Goal: Information Seeking & Learning: Learn about a topic

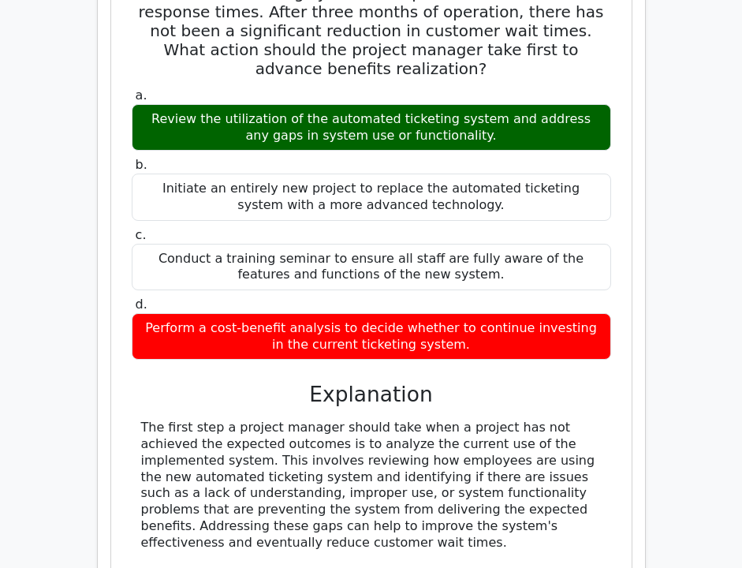
scroll to position [5473, 0]
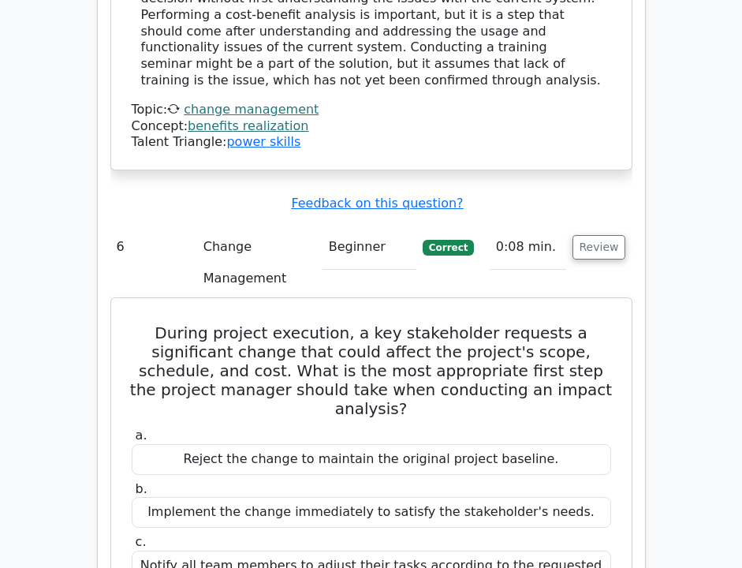
scroll to position [6302, 0]
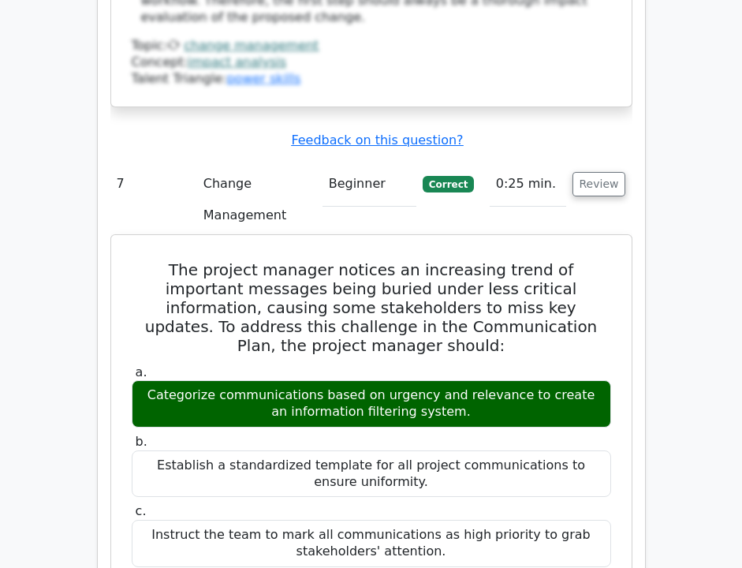
scroll to position [7125, 0]
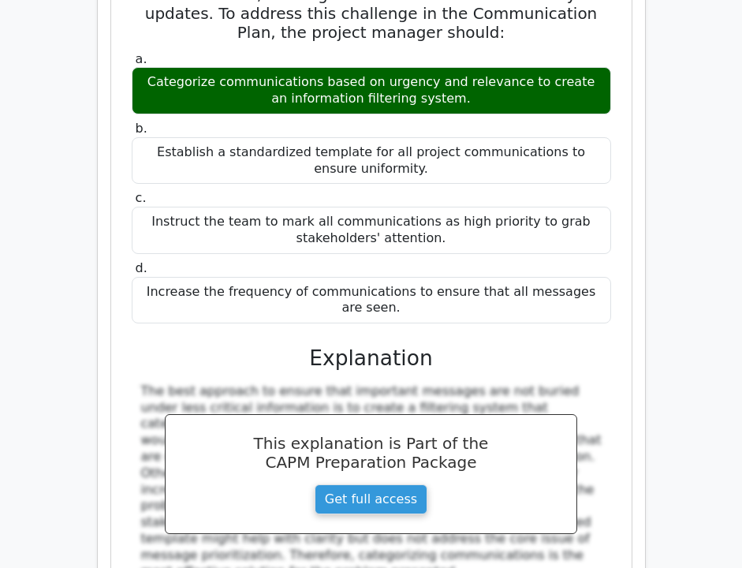
scroll to position [0, 0]
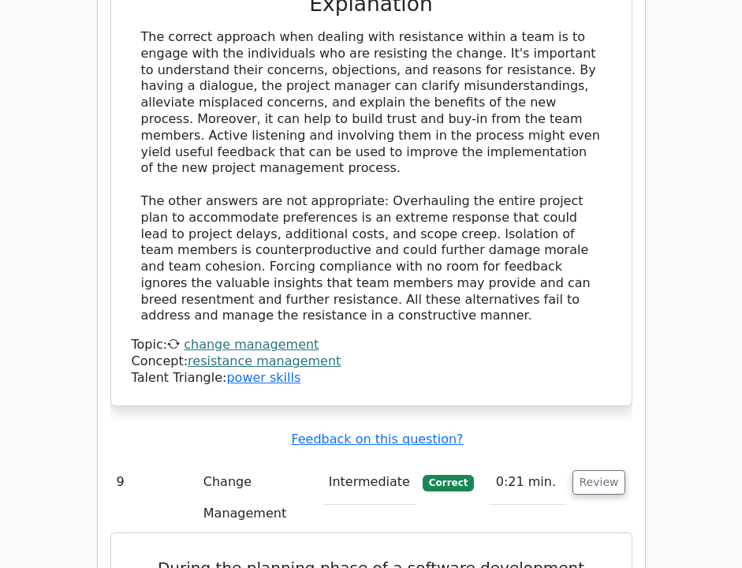
scroll to position [8606, 0]
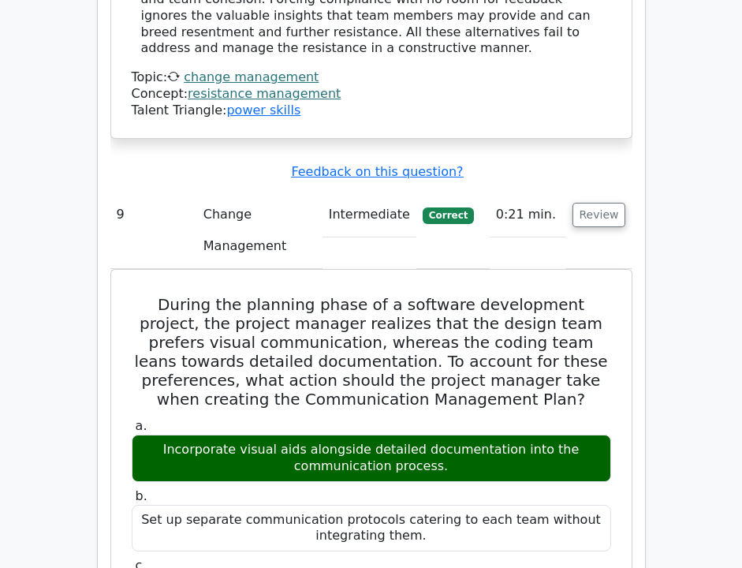
scroll to position [8861, 0]
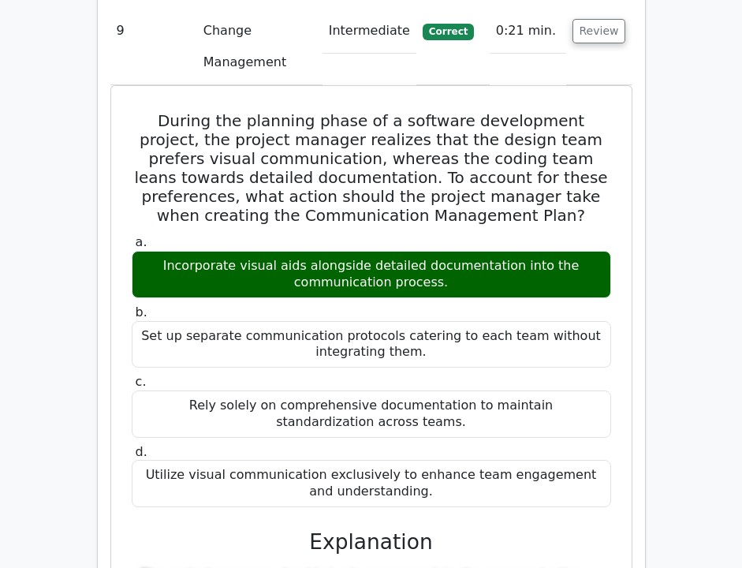
copy div "A project to implement a new customer feedback system has been completed, but t…"
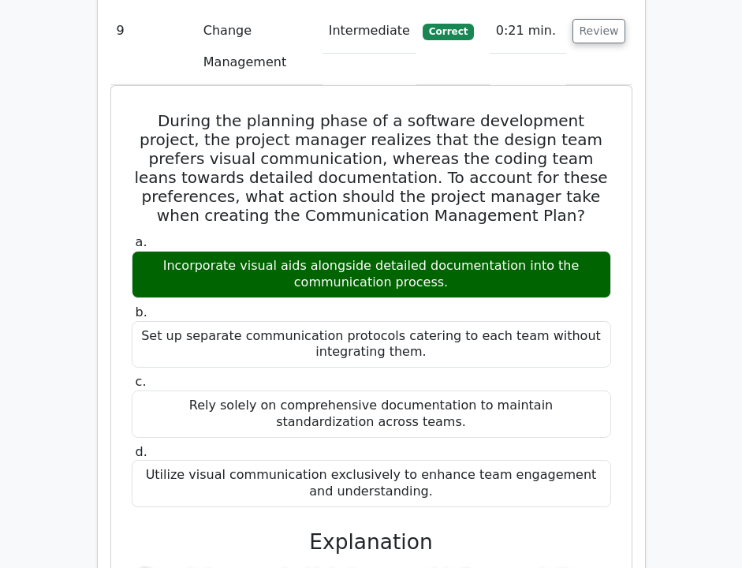
copy div "Analyze customer feedback patterns and adjust the system accordingly"
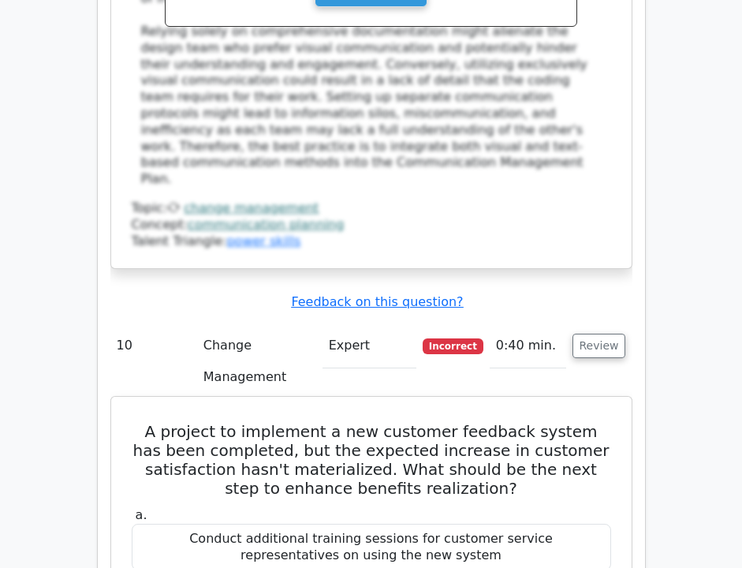
scroll to position [9712, 0]
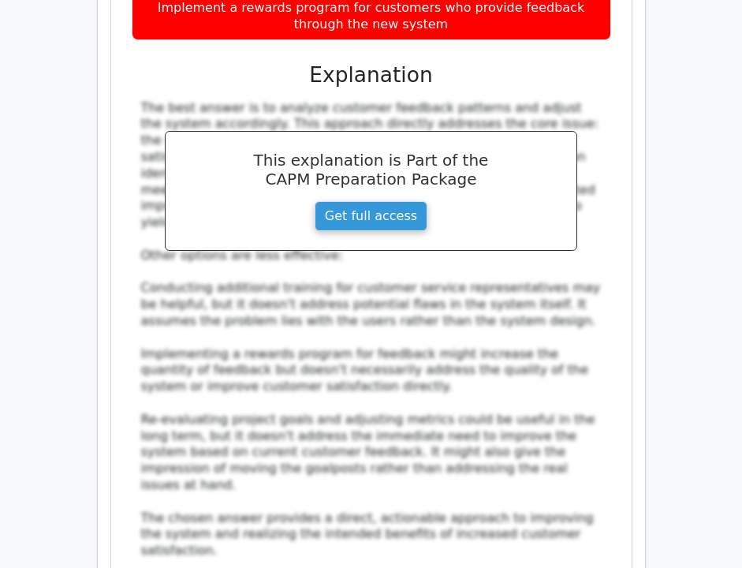
scroll to position [10448, 0]
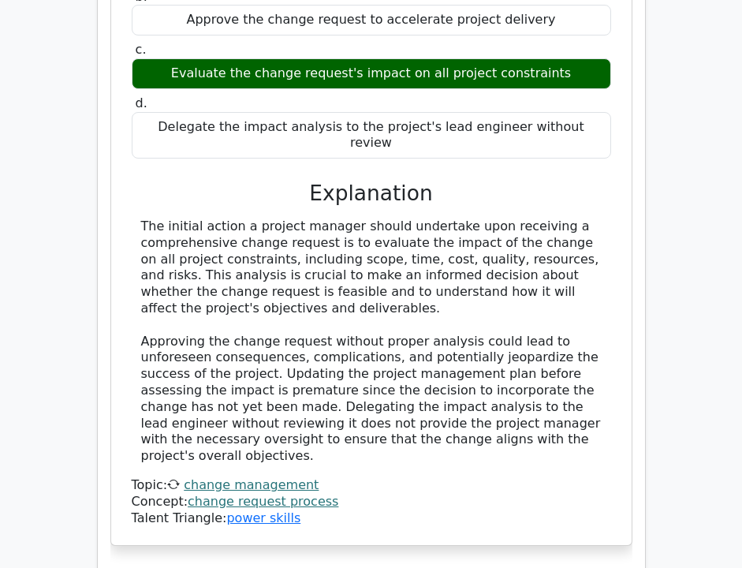
scroll to position [11390, 0]
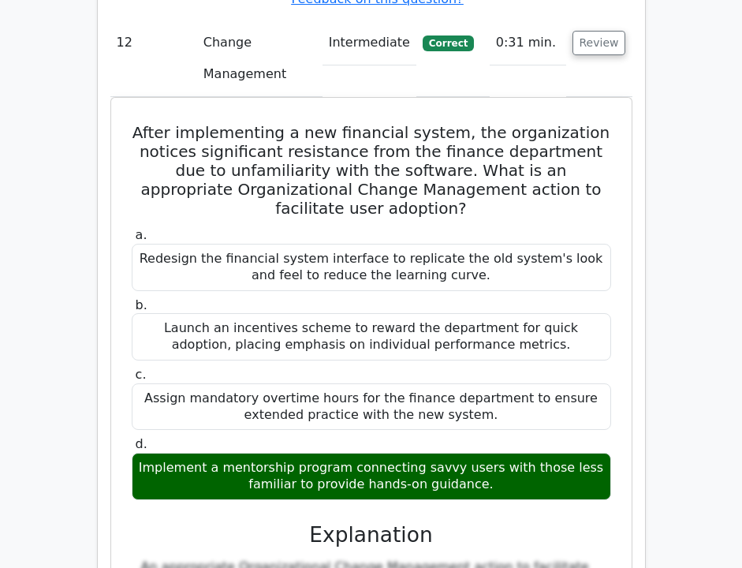
scroll to position [11966, 0]
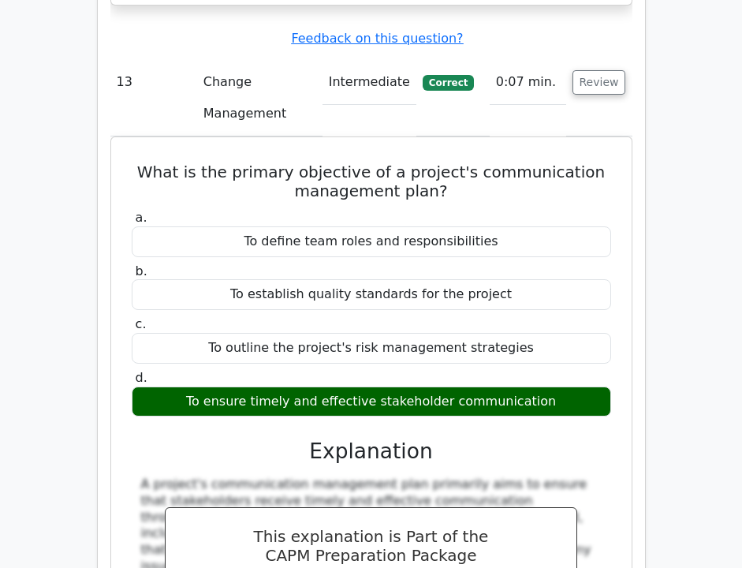
scroll to position [12901, 0]
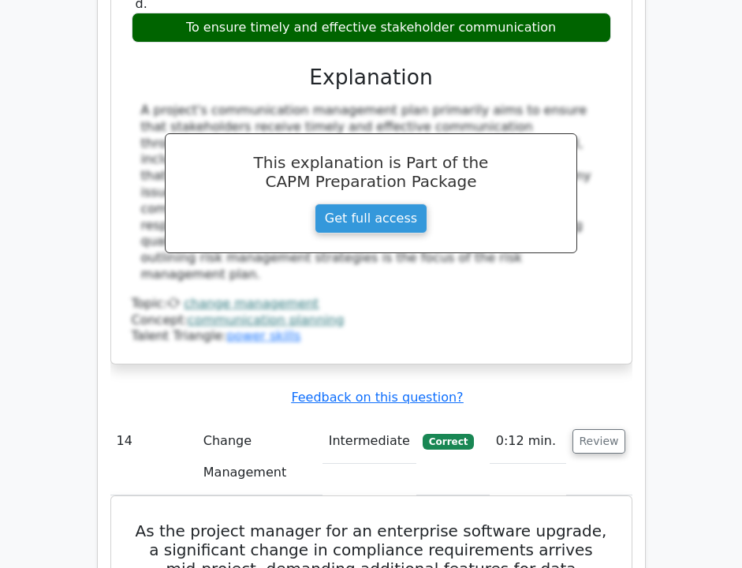
scroll to position [13247, 0]
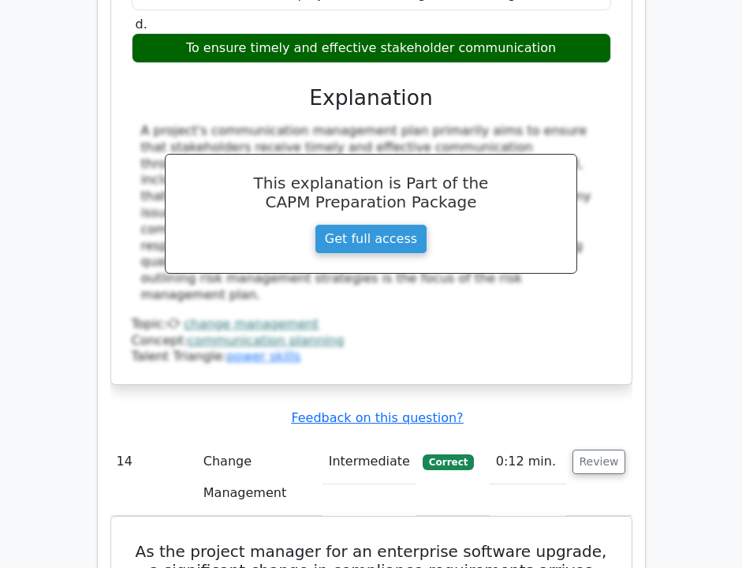
copy div "Your company is introducing a new project management software that differs sign…"
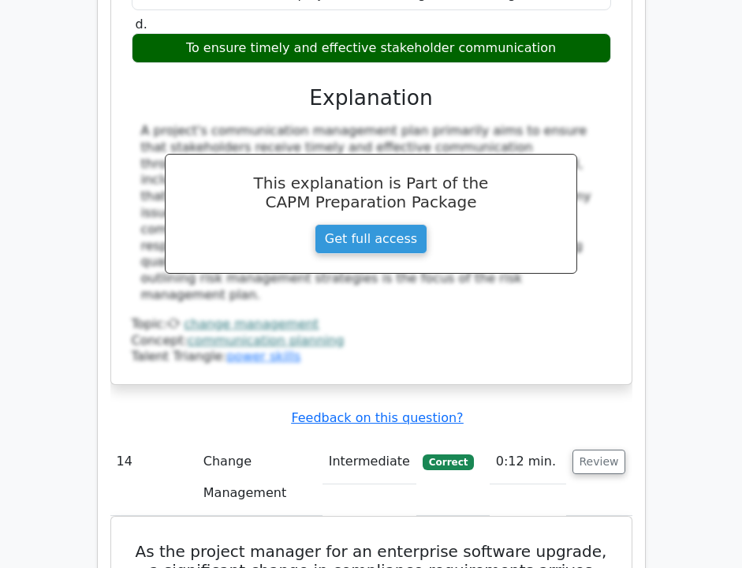
copy div "Design comprehensive training sessions that replicate common project scenarios."
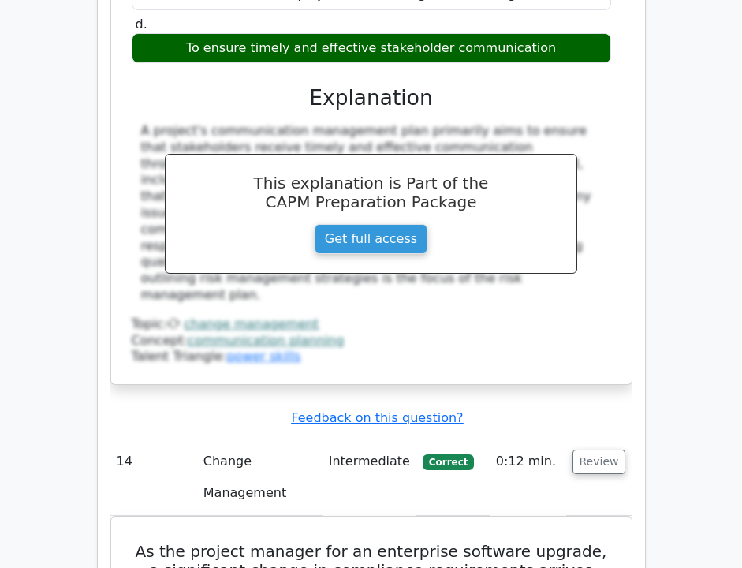
copy div "Encourage self-learning by providing access to online resources and forums on t…"
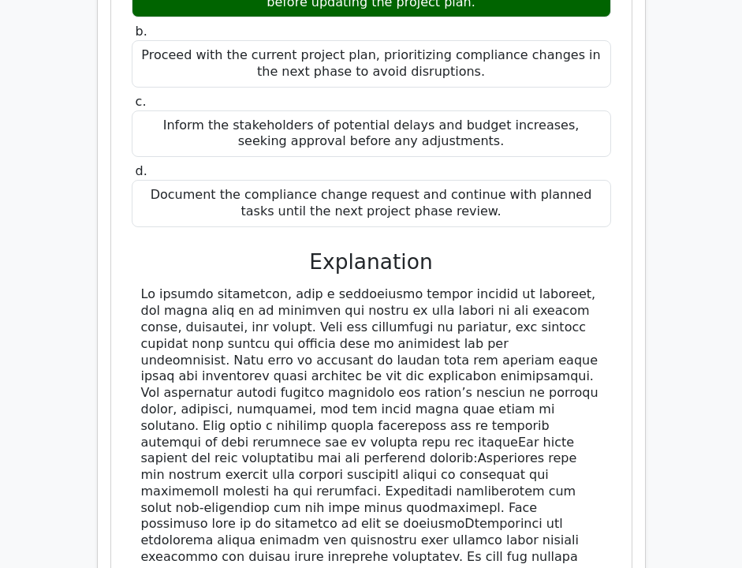
scroll to position [13948, 0]
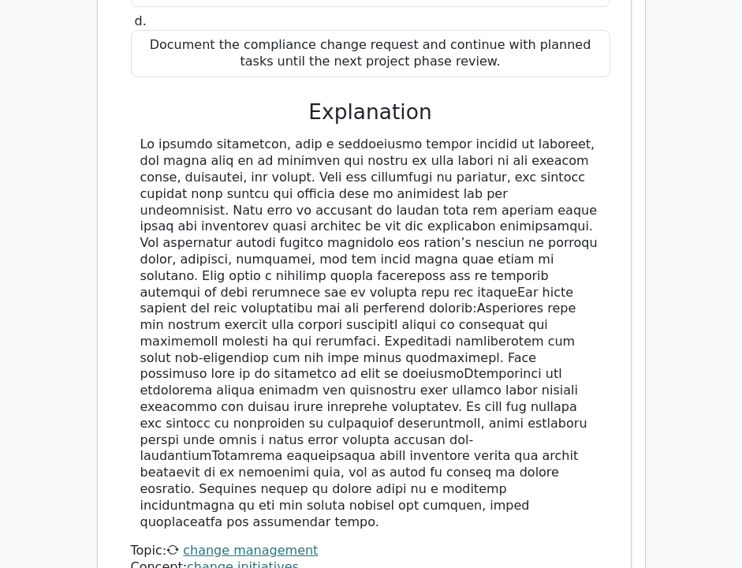
scroll to position [14086, 0]
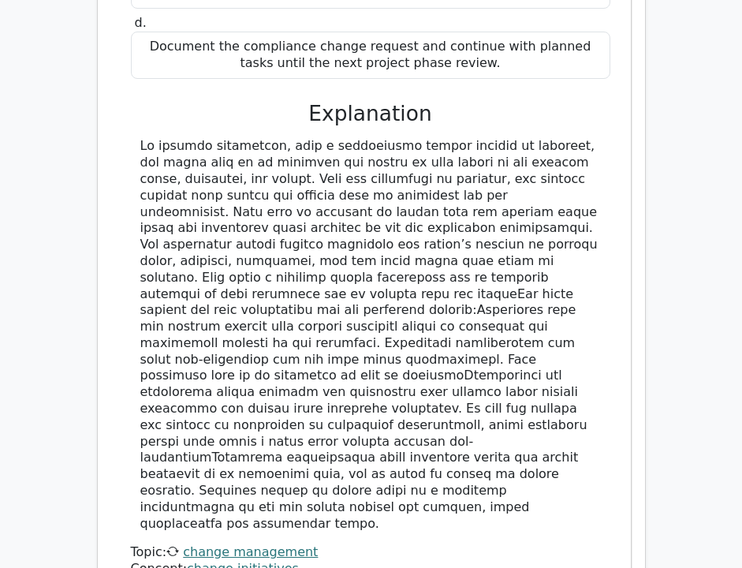
copy div "A company is implementing a new enterprise resource planning (ERP) system, whic…"
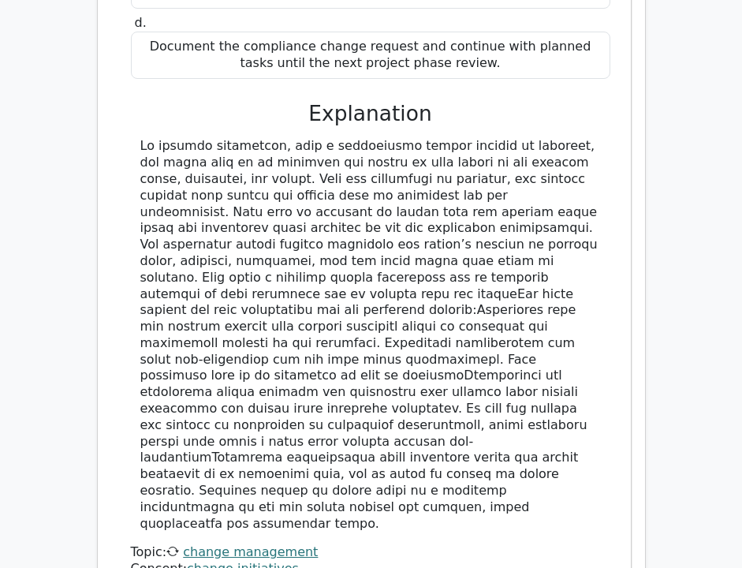
copy div "Conduct regular training sessions and provide ongoing support"
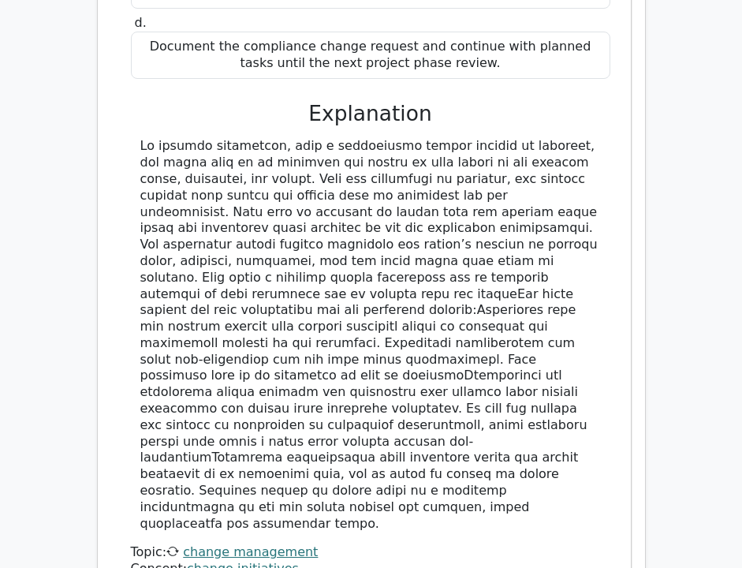
copy div "Implement the system gradually and allow employees to use both old and new syst…"
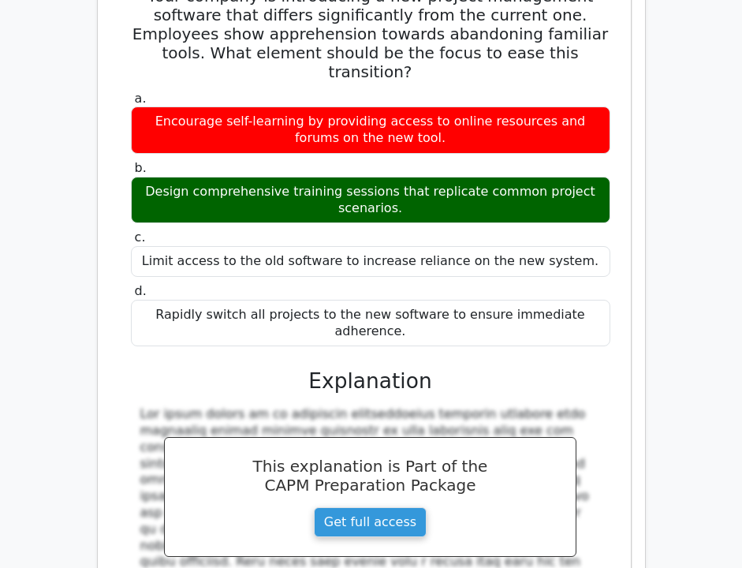
scroll to position [14915, 0]
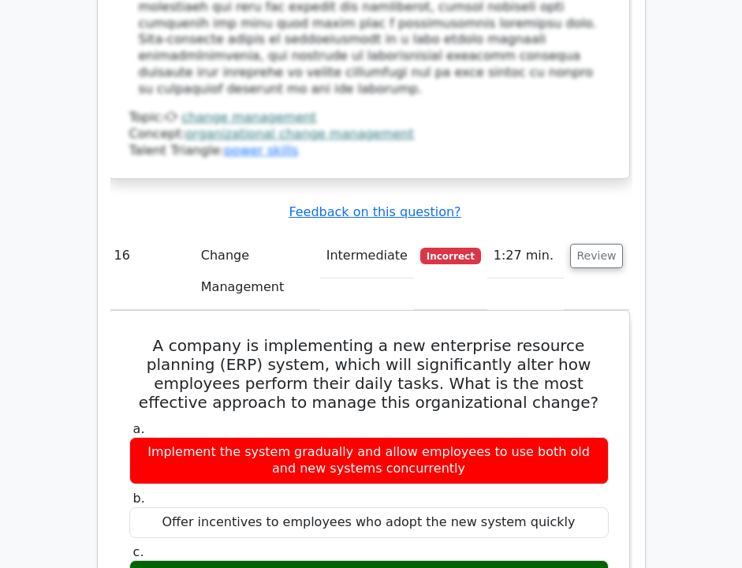
scroll to position [15487, 0]
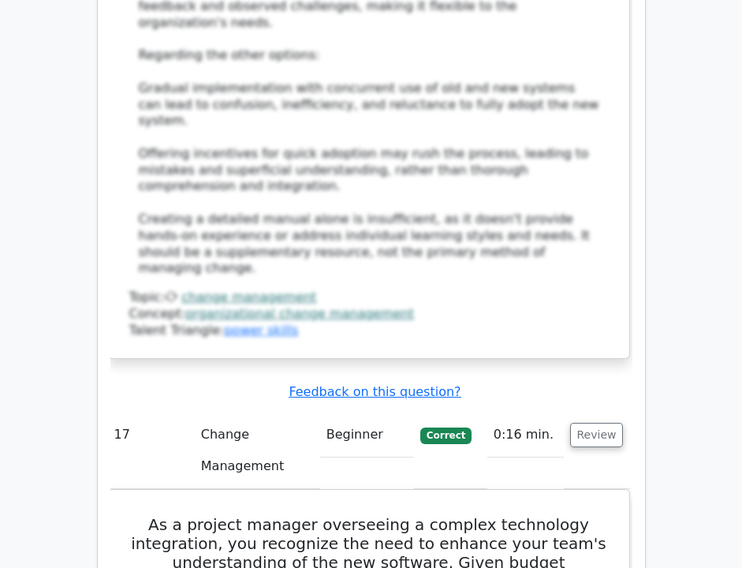
scroll to position [16535, 0]
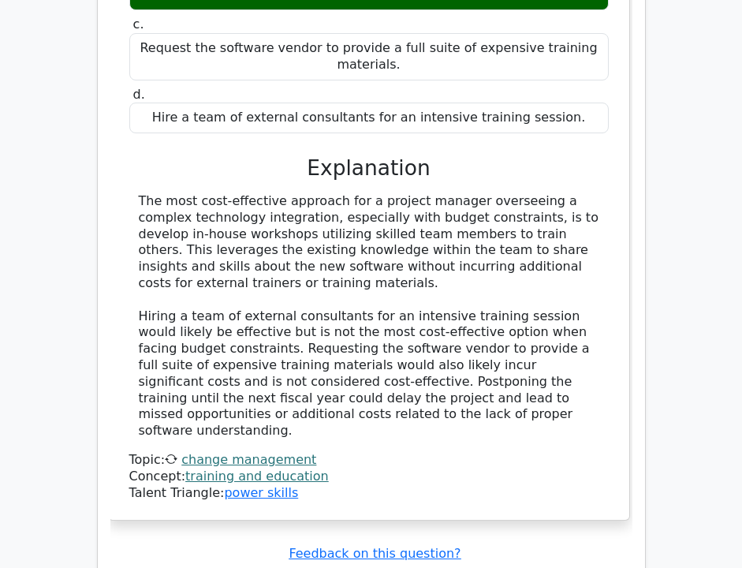
scroll to position [17308, 0]
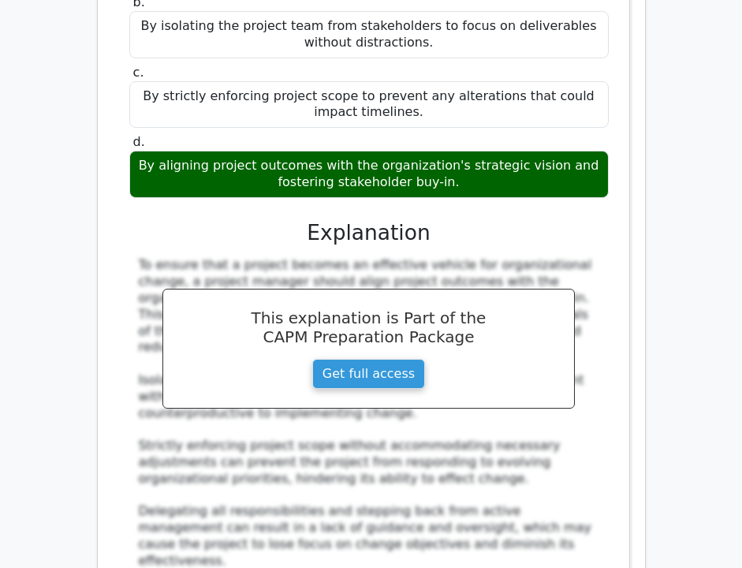
scroll to position [18049, 0]
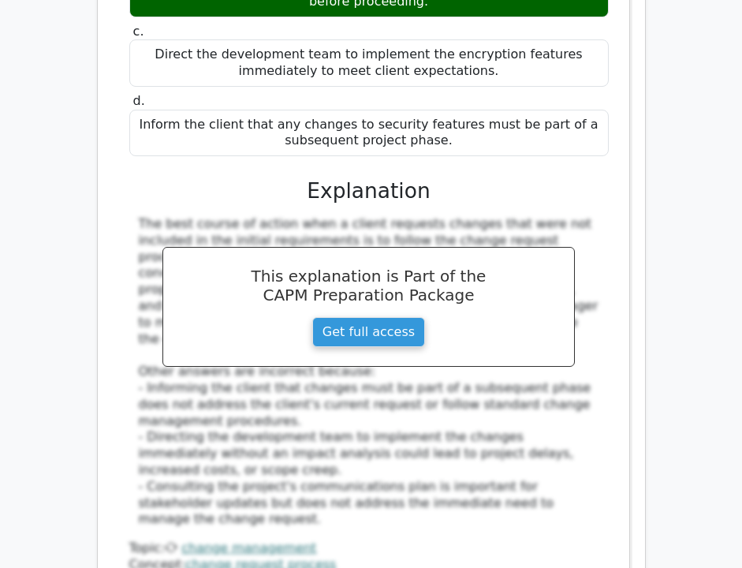
scroll to position [19080, 0]
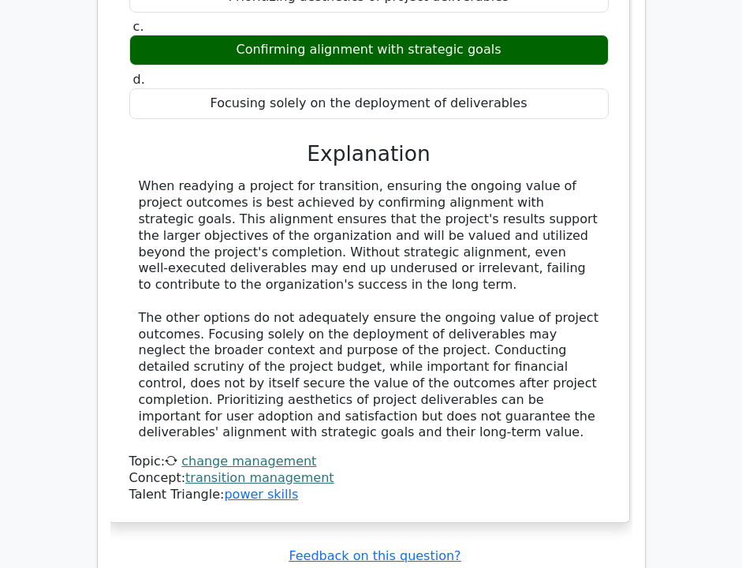
scroll to position [19974, 0]
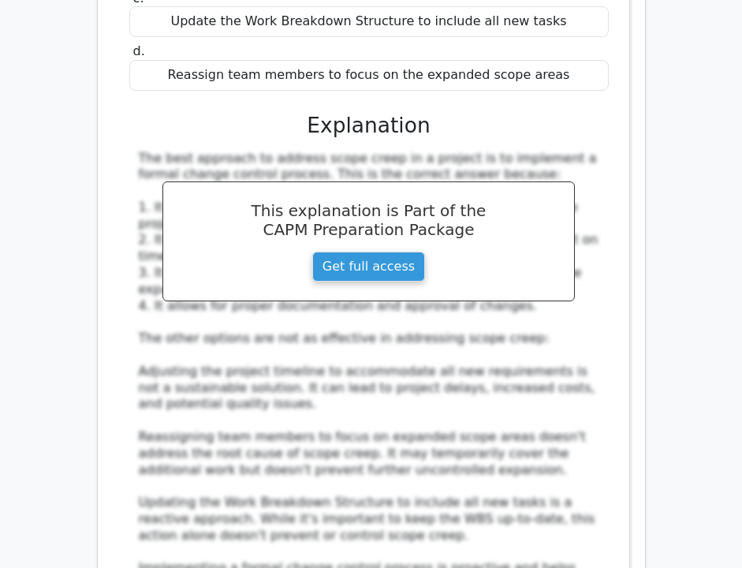
scroll to position [20861, 0]
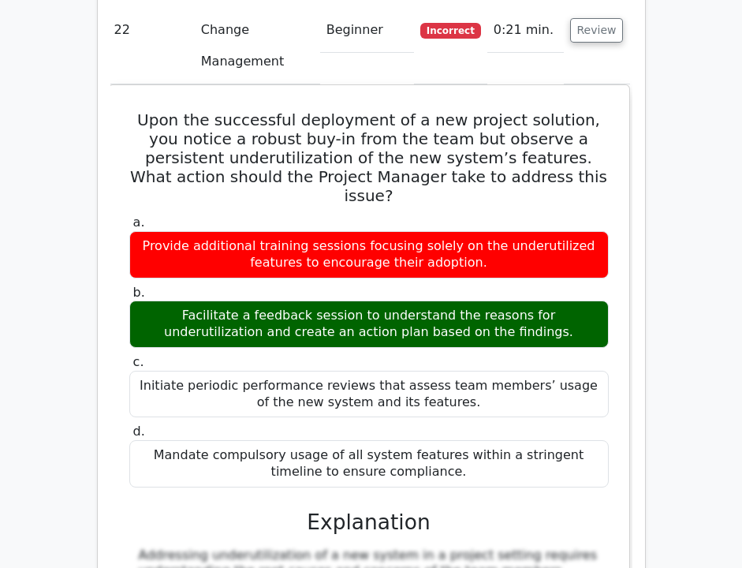
scroll to position [21566, 0]
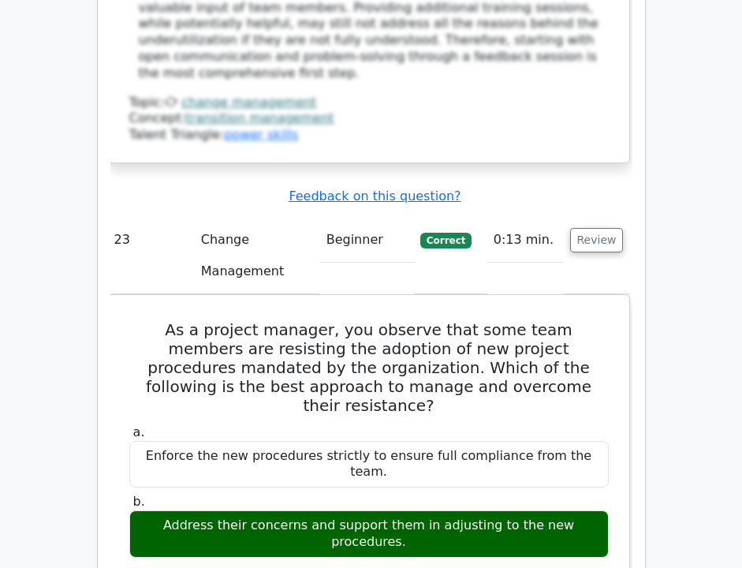
scroll to position [22354, 0]
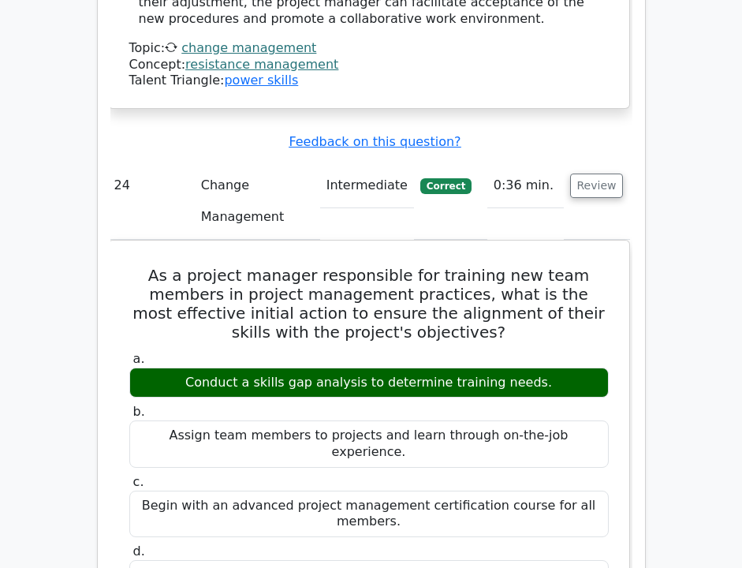
scroll to position [23189, 0]
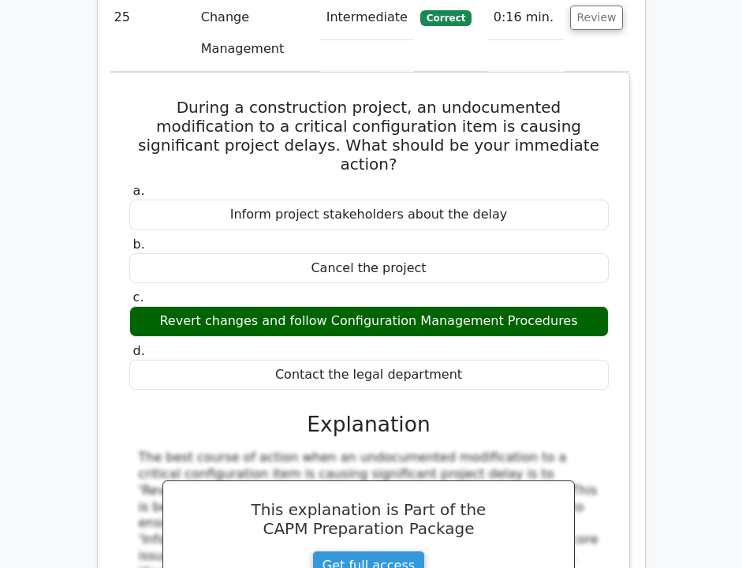
scroll to position [24360, 0]
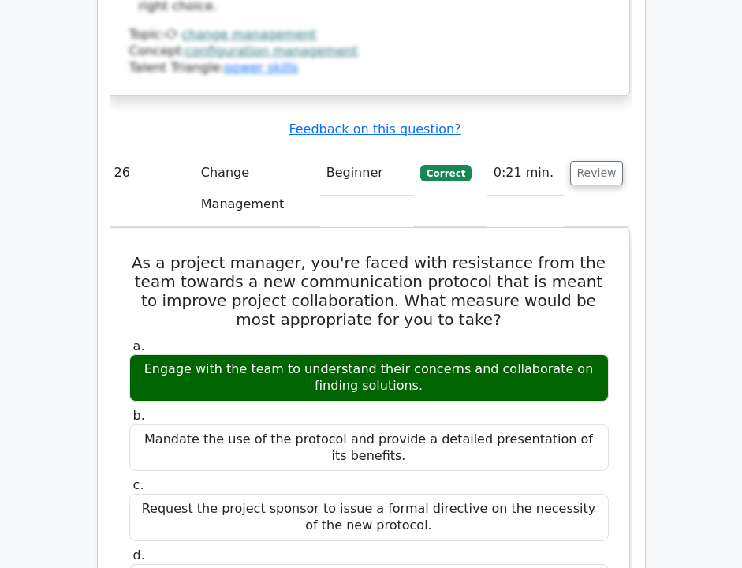
scroll to position [25014, 0]
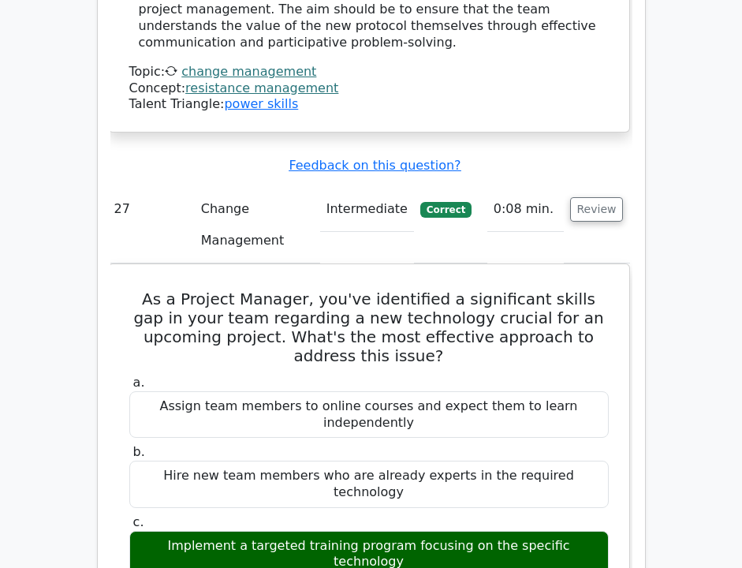
scroll to position [25975, 0]
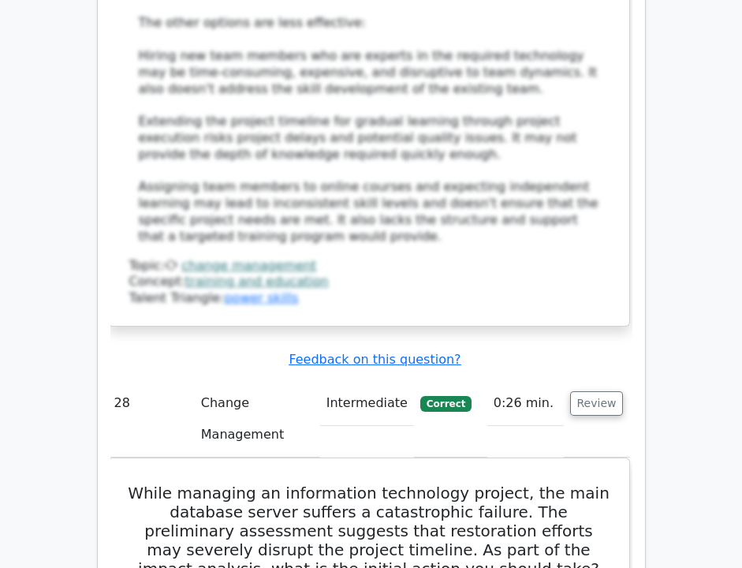
scroll to position [26880, 0]
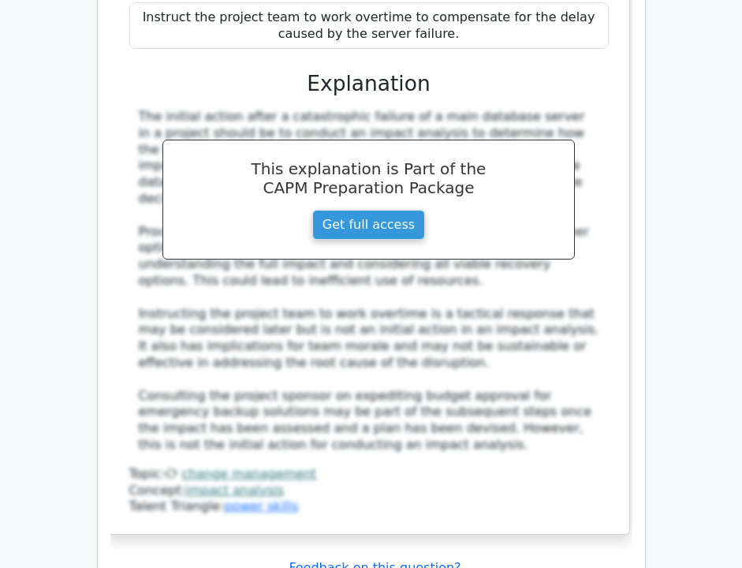
scroll to position [27693, 0]
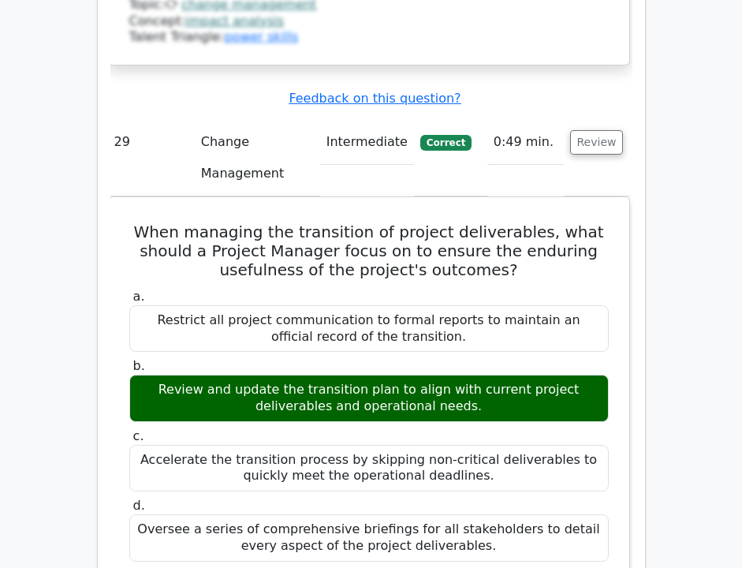
scroll to position [28331, 0]
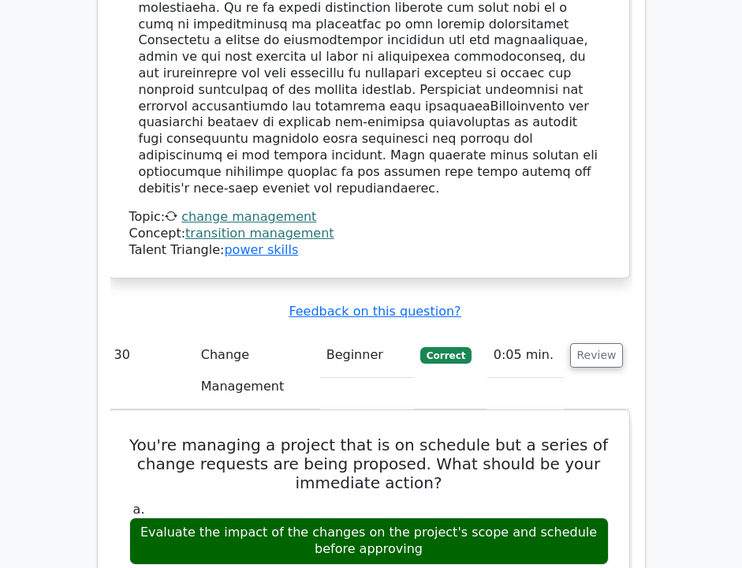
scroll to position [29058, 0]
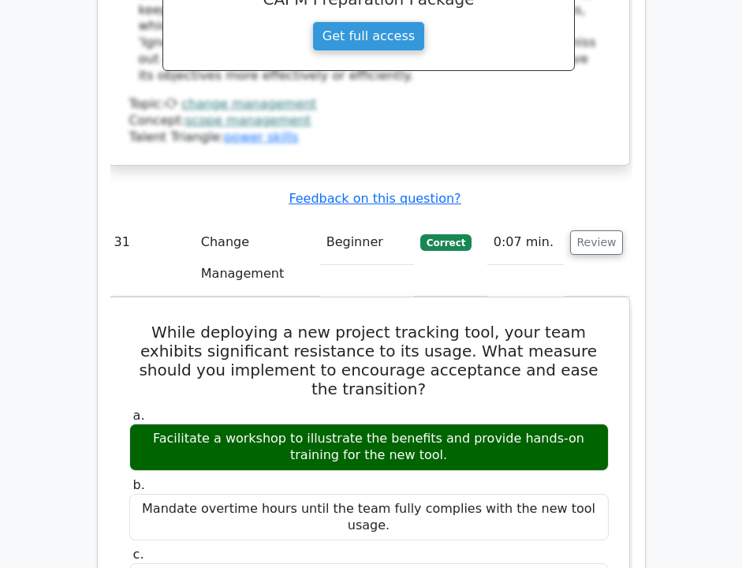
scroll to position [29854, 0]
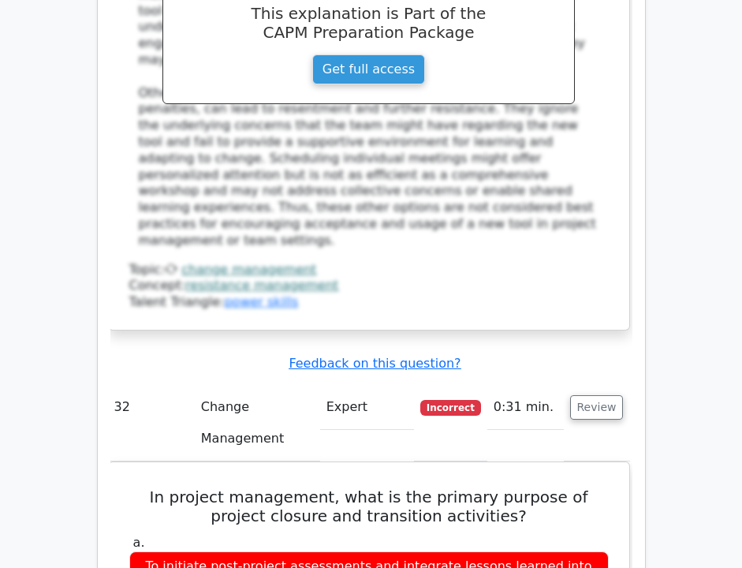
scroll to position [30692, 0]
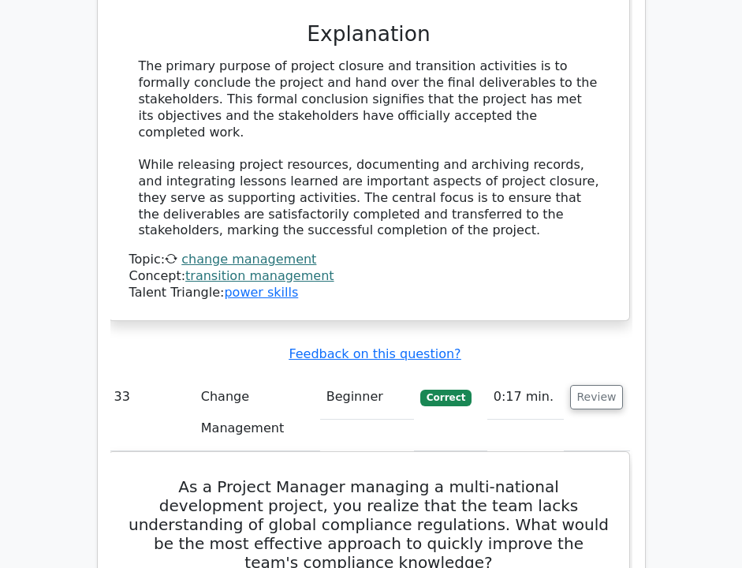
scroll to position [31629, 0]
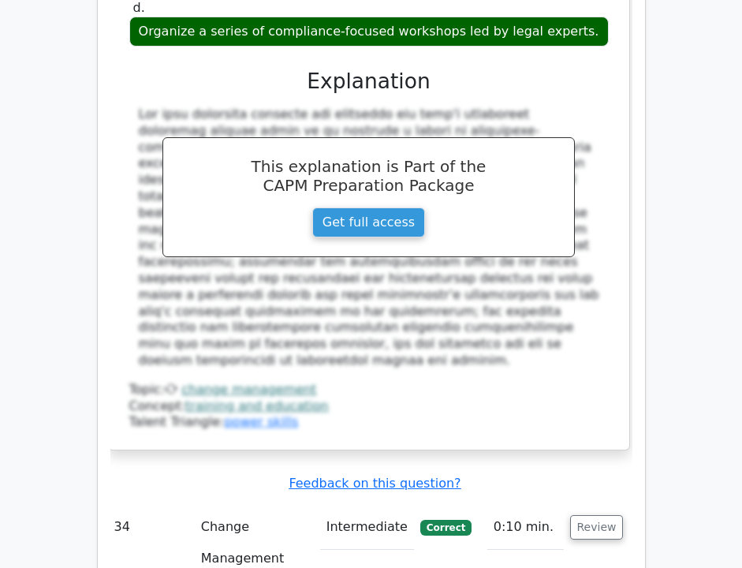
scroll to position [32311, 0]
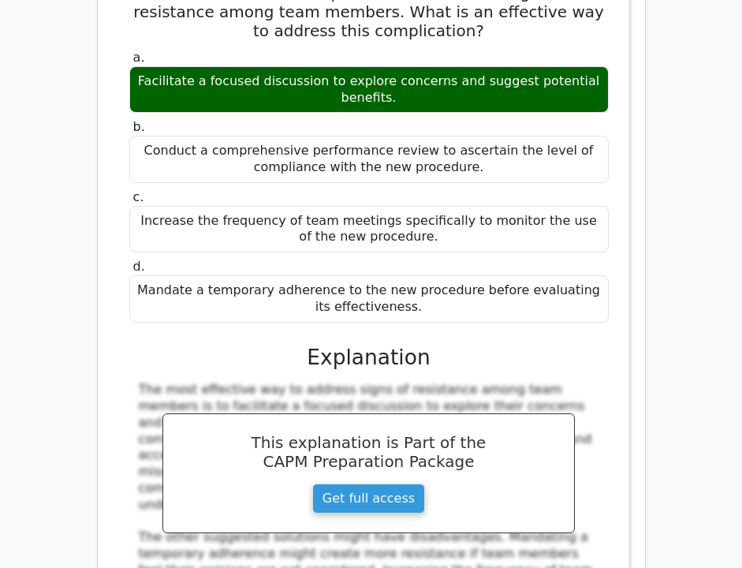
scroll to position [33016, 0]
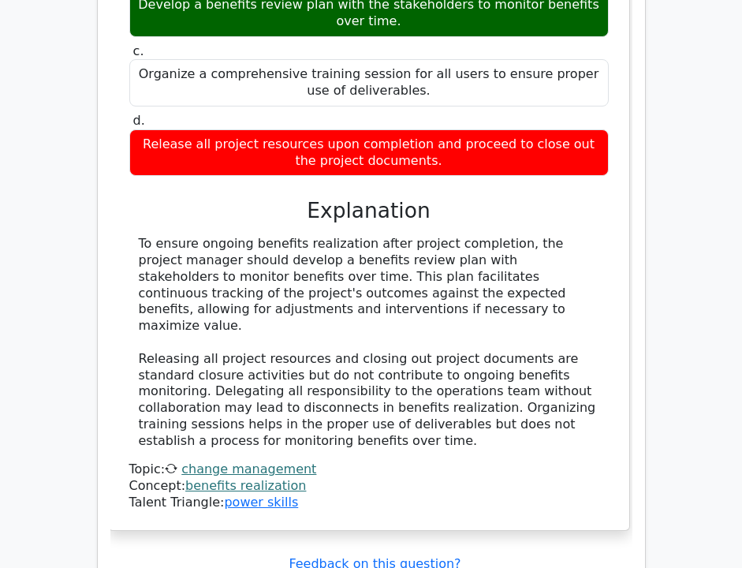
scroll to position [34162, 0]
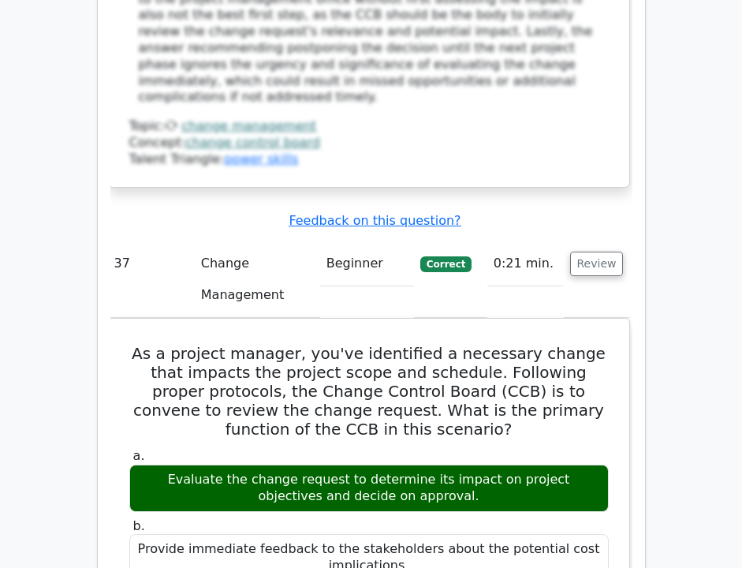
scroll to position [35239, 0]
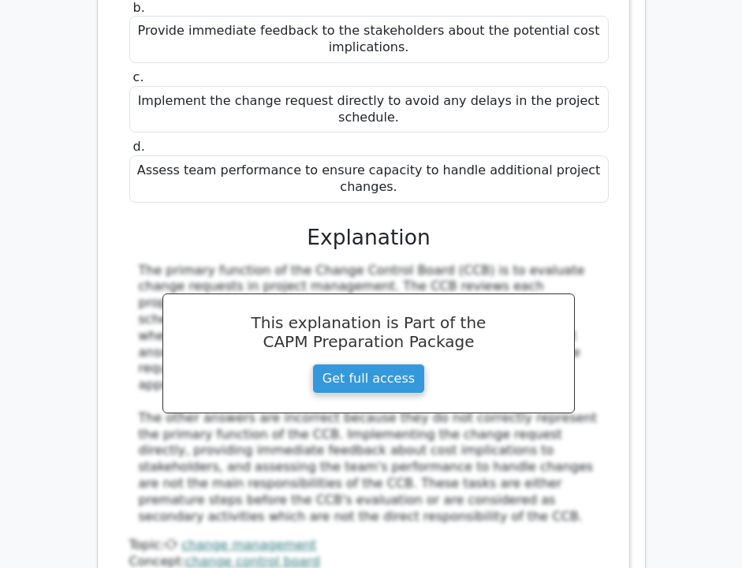
scroll to position [35928, 0]
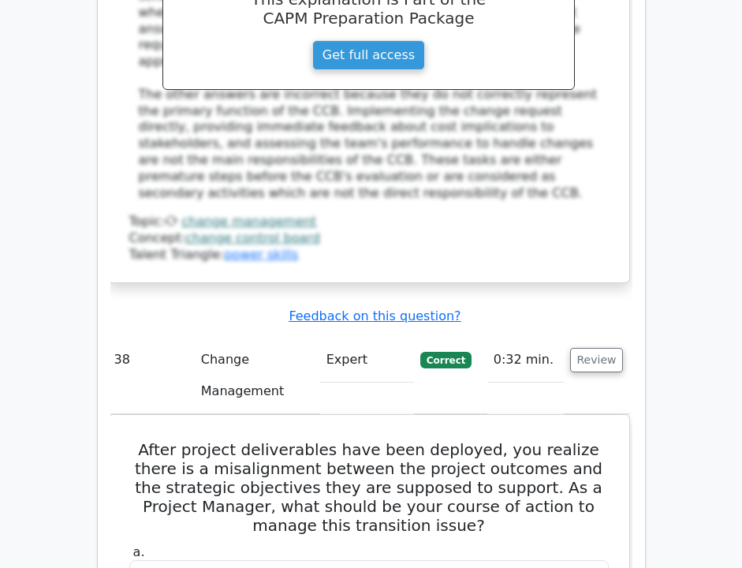
scroll to position [36036, 0]
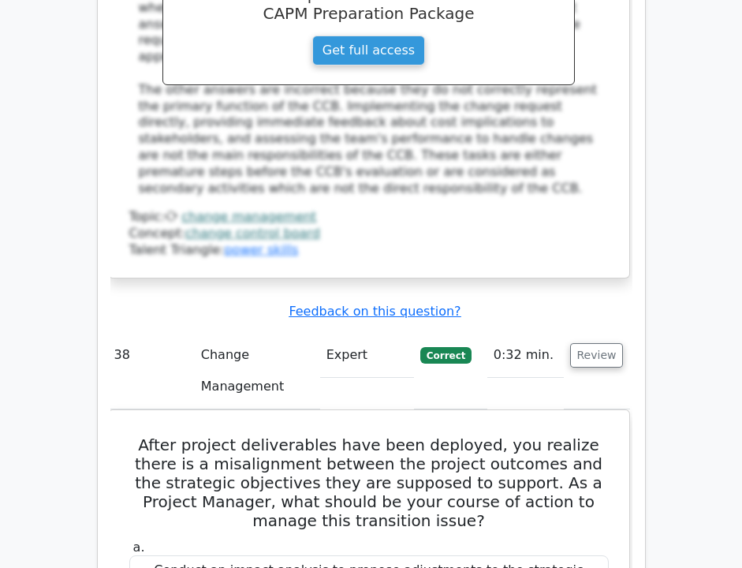
copy div "Configuration Status Accounting and Reporting"
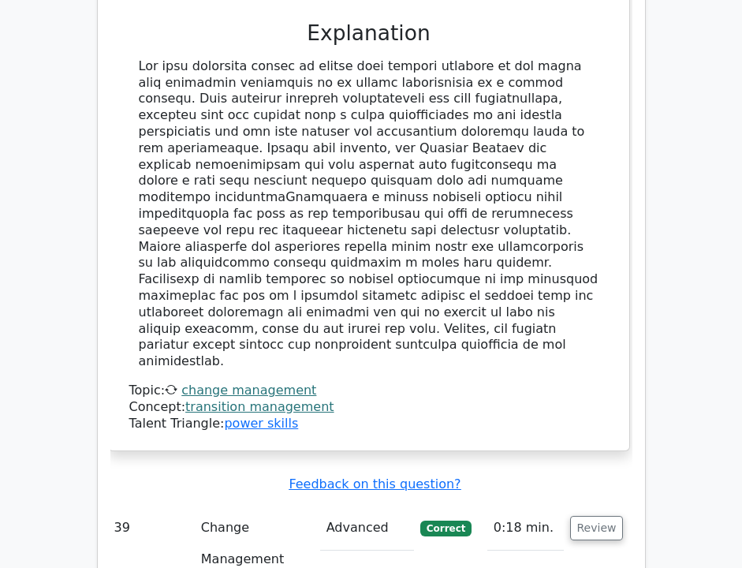
scroll to position [36889, 0]
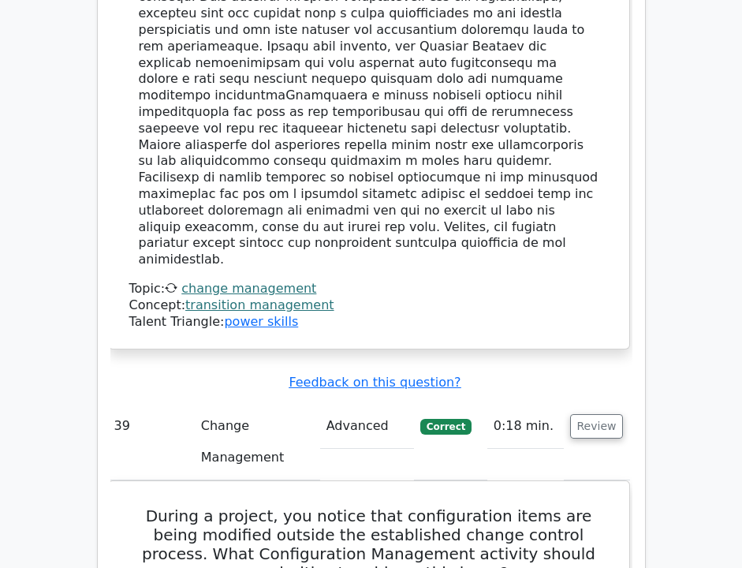
scroll to position [36952, 0]
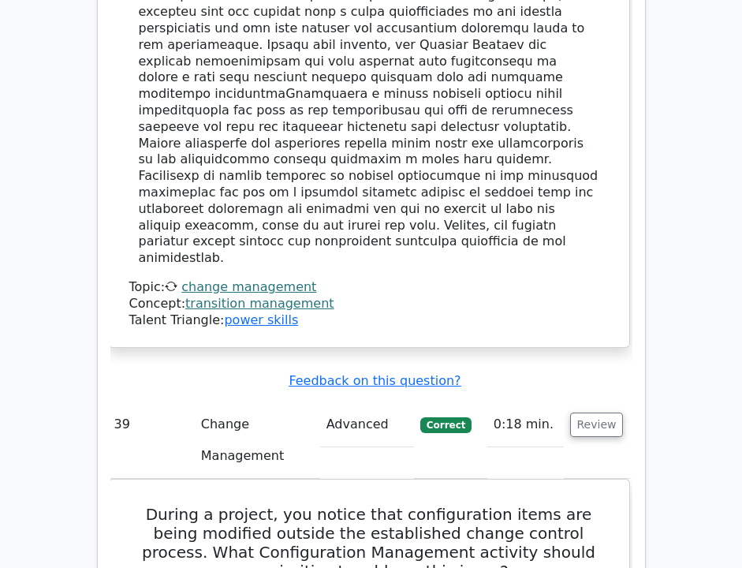
copy div "During a project, you notice that configuration items are being modified freque…"
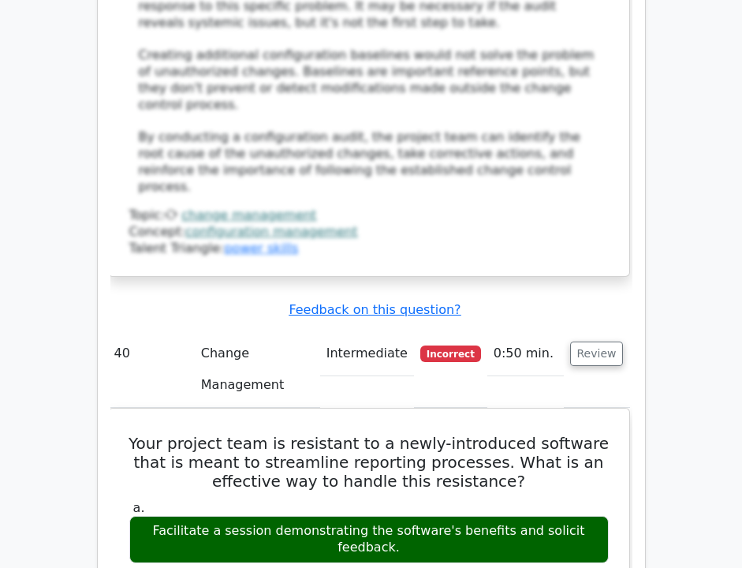
scroll to position [38173, 0]
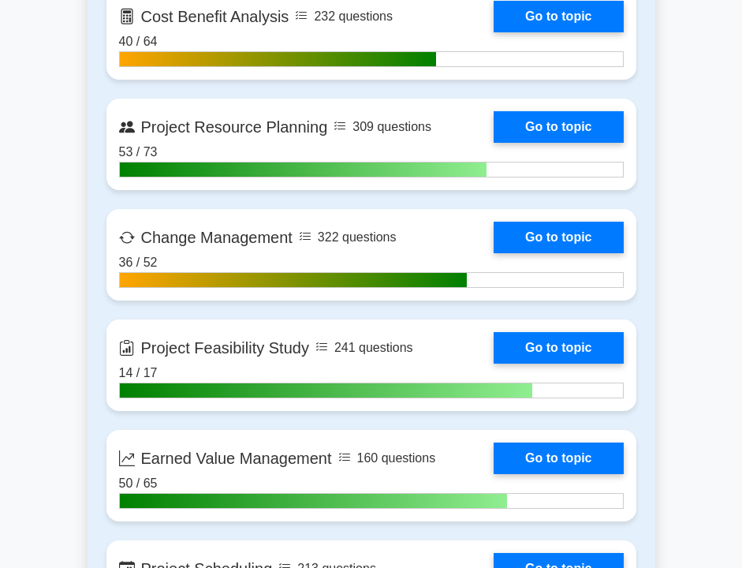
scroll to position [2419, 0]
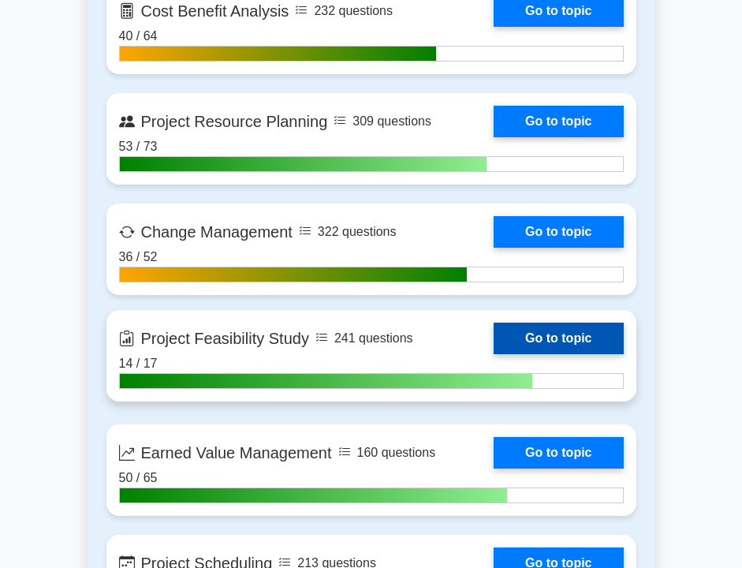
click at [527, 332] on link "Go to topic" at bounding box center [557, 338] width 129 height 32
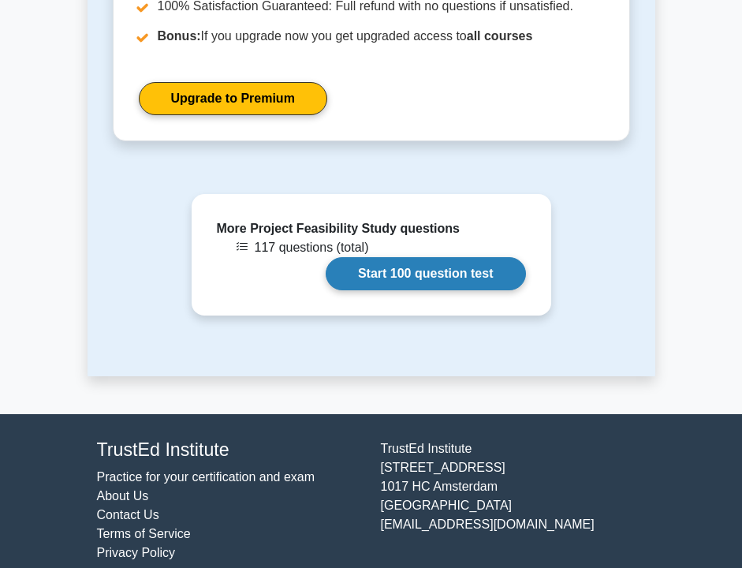
scroll to position [1389, 0]
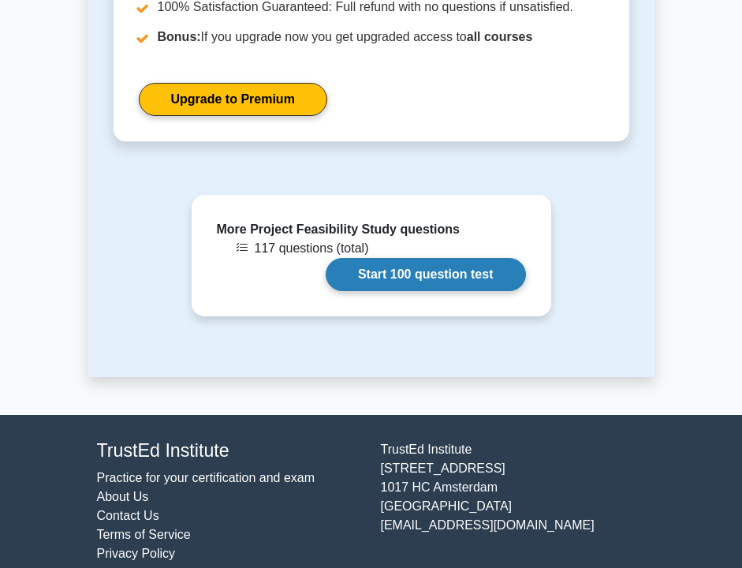
click at [437, 259] on link "Start 100 question test" at bounding box center [426, 274] width 200 height 33
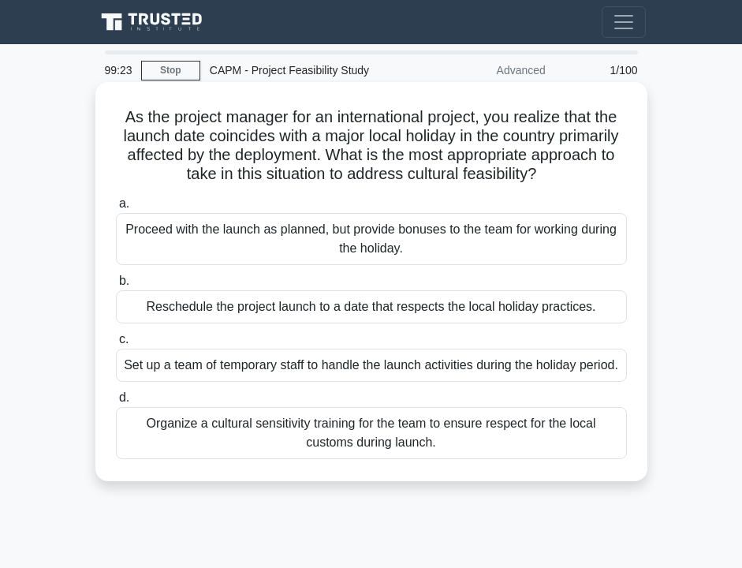
click at [393, 313] on div "Reschedule the project launch to a date that respects the local holiday practic…" at bounding box center [371, 306] width 511 height 33
click at [116, 286] on input "b. Reschedule the project launch to a date that respects the local holiday prac…" at bounding box center [116, 281] width 0 height 10
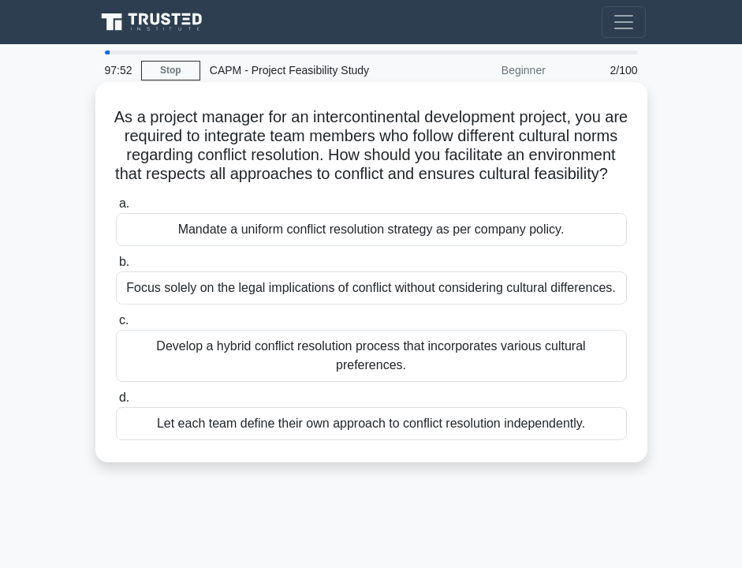
click at [401, 382] on div "Develop a hybrid conflict resolution process that incorporates various cultural…" at bounding box center [371, 356] width 511 height 52
click at [116, 326] on input "c. Develop a hybrid conflict resolution process that incorporates various cultu…" at bounding box center [116, 320] width 0 height 10
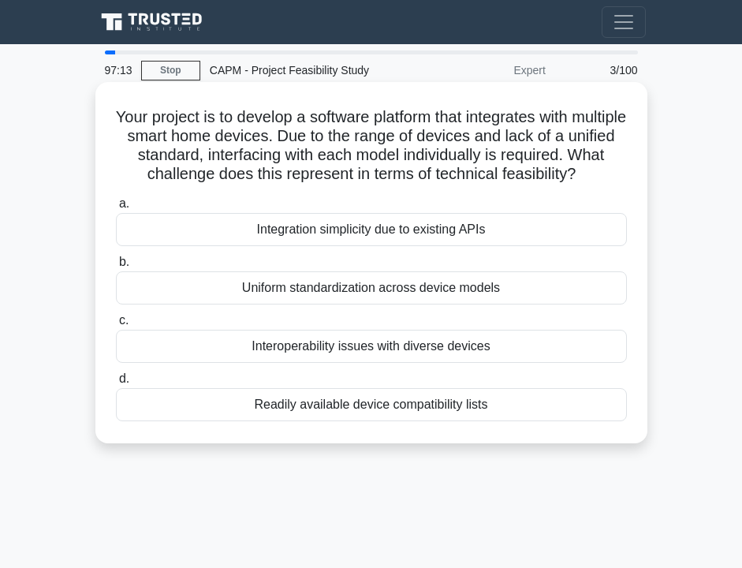
click at [323, 292] on div "Uniform standardization across device models" at bounding box center [371, 287] width 511 height 33
click at [116, 267] on input "b. Uniform standardization across device models" at bounding box center [116, 262] width 0 height 10
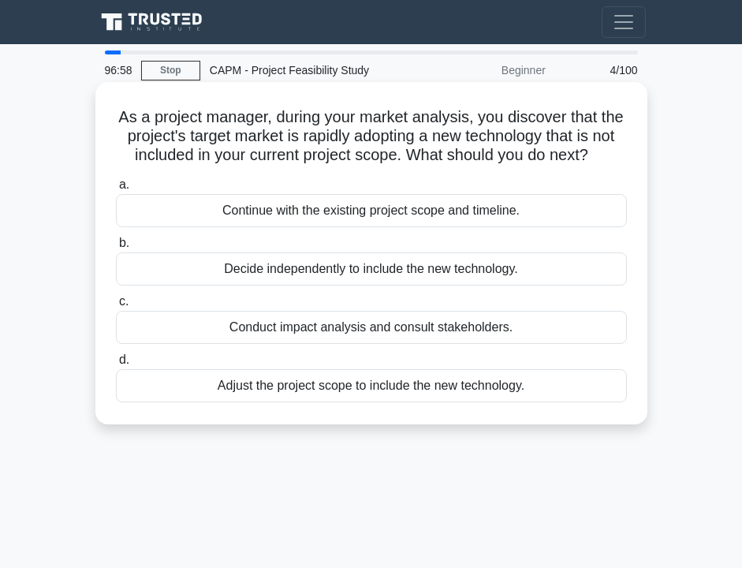
click at [328, 332] on div "Conduct impact analysis and consult stakeholders." at bounding box center [371, 327] width 511 height 33
click at [116, 307] on input "c. Conduct impact analysis and consult stakeholders." at bounding box center [116, 301] width 0 height 10
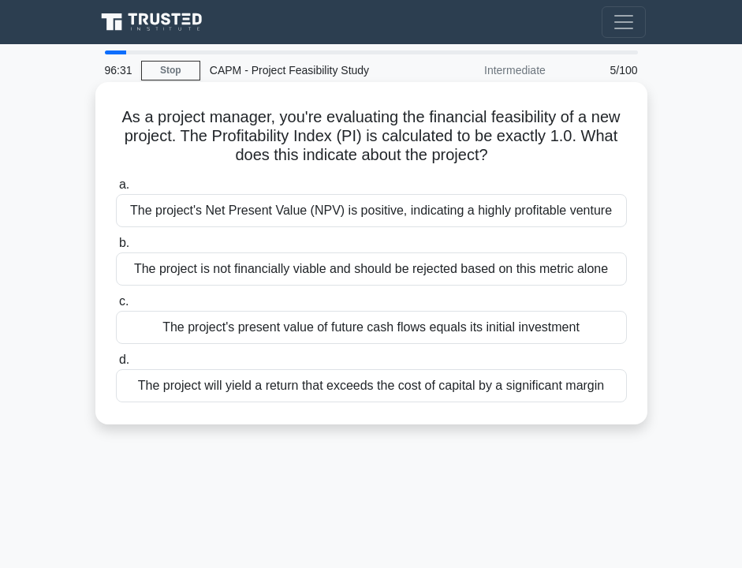
click at [337, 341] on div "The project's present value of future cash flows equals its initial investment" at bounding box center [371, 327] width 511 height 33
click at [116, 307] on input "c. The project's present value of future cash flows equals its initial investme…" at bounding box center [116, 301] width 0 height 10
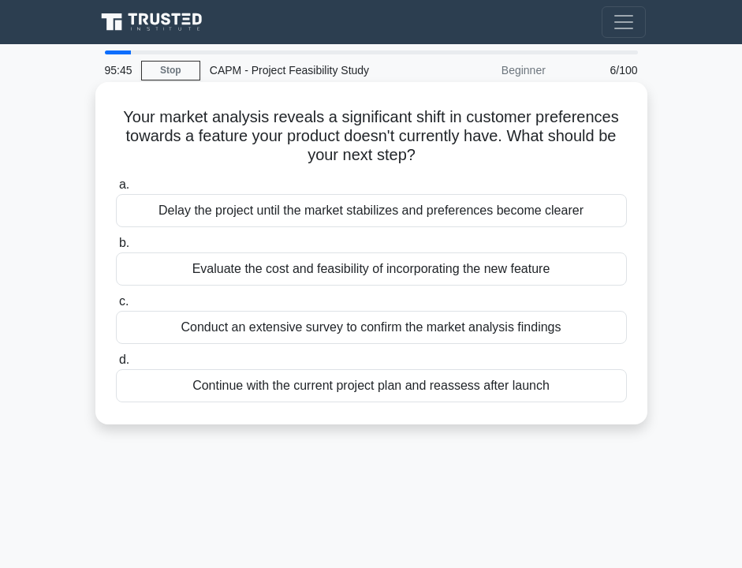
click at [338, 331] on div "Conduct an extensive survey to confirm the market analysis findings" at bounding box center [371, 327] width 511 height 33
click at [116, 307] on input "c. Conduct an extensive survey to confirm the market analysis findings" at bounding box center [116, 301] width 0 height 10
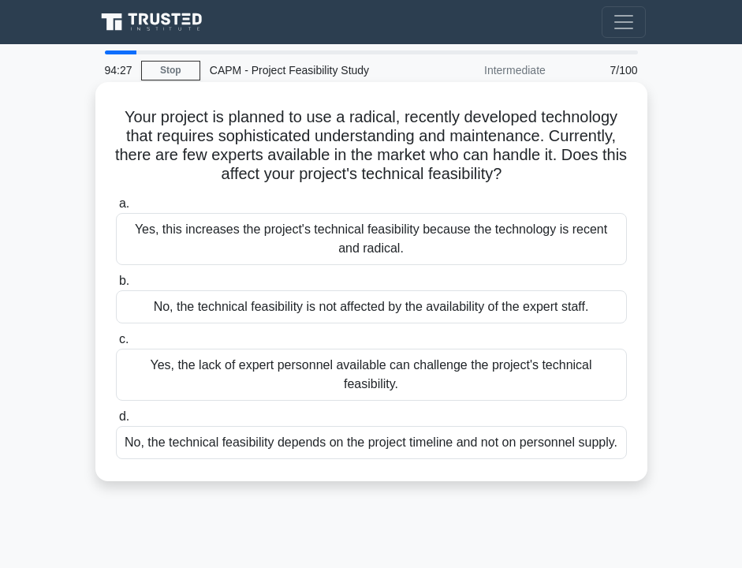
click at [387, 378] on div "Yes, the lack of expert personnel available can challenge the project's technic…" at bounding box center [371, 374] width 511 height 52
click at [116, 344] on input "c. Yes, the lack of expert personnel available can challenge the project's tech…" at bounding box center [116, 339] width 0 height 10
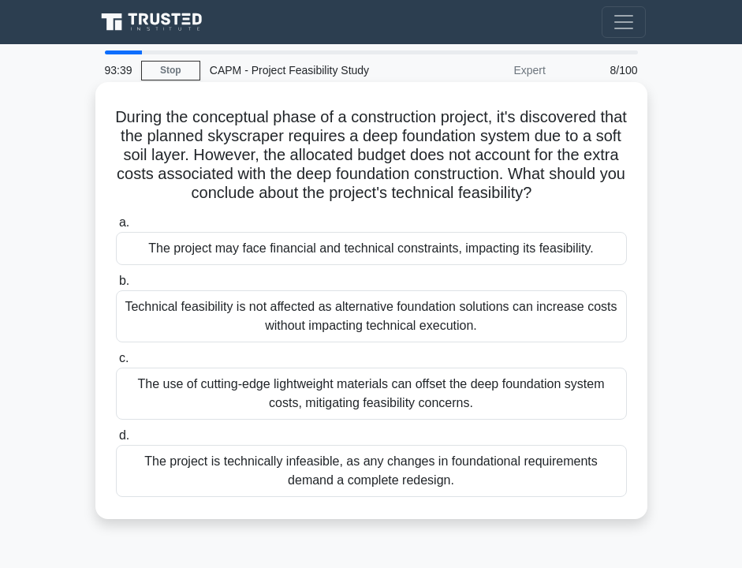
click at [283, 254] on div "The project may face financial and technical constraints, impacting its feasibi…" at bounding box center [371, 248] width 511 height 33
click at [116, 228] on input "a. The project may face financial and technical constraints, impacting its feas…" at bounding box center [116, 223] width 0 height 10
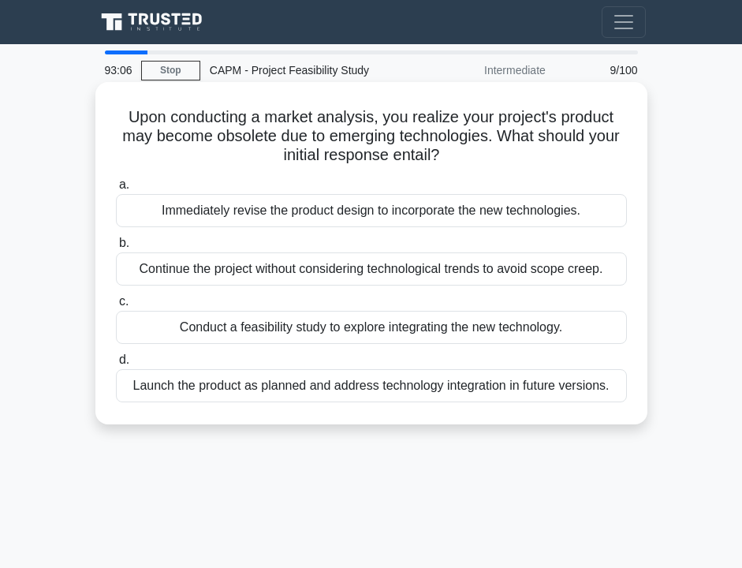
click at [357, 334] on div "Conduct a feasibility study to explore integrating the new technology." at bounding box center [371, 327] width 511 height 33
click at [116, 307] on input "c. Conduct a feasibility study to explore integrating the new technology." at bounding box center [116, 301] width 0 height 10
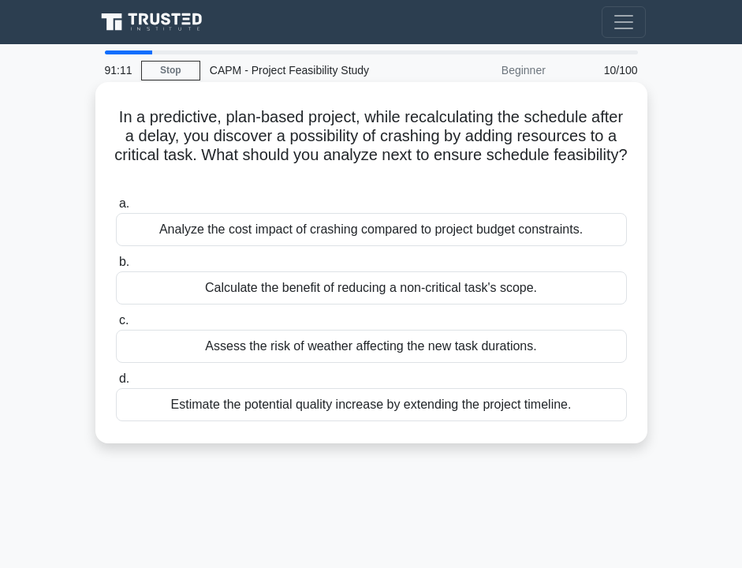
click at [431, 354] on div "Assess the risk of weather affecting the new task durations." at bounding box center [371, 346] width 511 height 33
click at [116, 326] on input "c. Assess the risk of weather affecting the new task durations." at bounding box center [116, 320] width 0 height 10
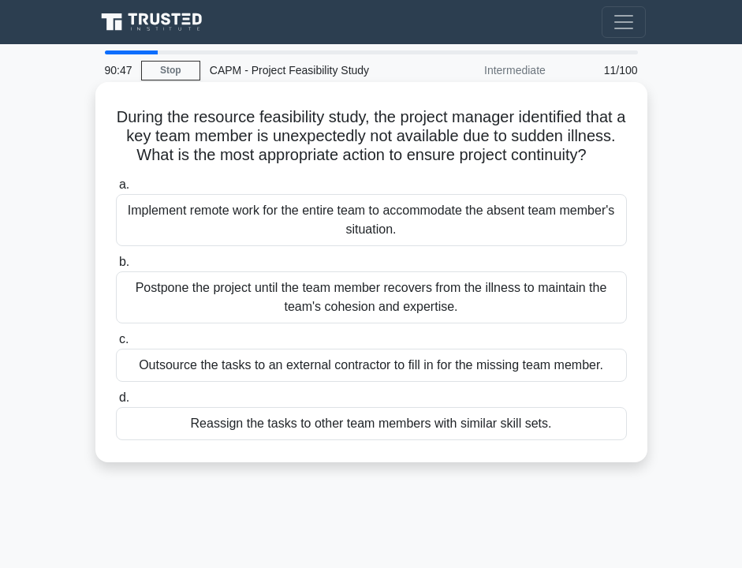
click at [367, 233] on div "Implement remote work for the entire team to accommodate the absent team member…" at bounding box center [371, 220] width 511 height 52
click at [116, 190] on input "a. Implement remote work for the entire team to accommodate the absent team mem…" at bounding box center [116, 185] width 0 height 10
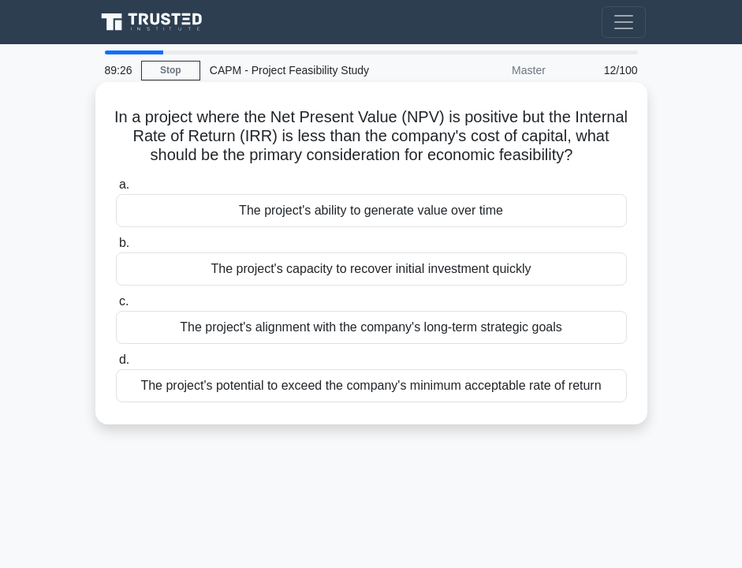
click at [512, 280] on div "The project's capacity to recover initial investment quickly" at bounding box center [371, 268] width 511 height 33
click at [116, 248] on input "b. The project's capacity to recover initial investment quickly" at bounding box center [116, 243] width 0 height 10
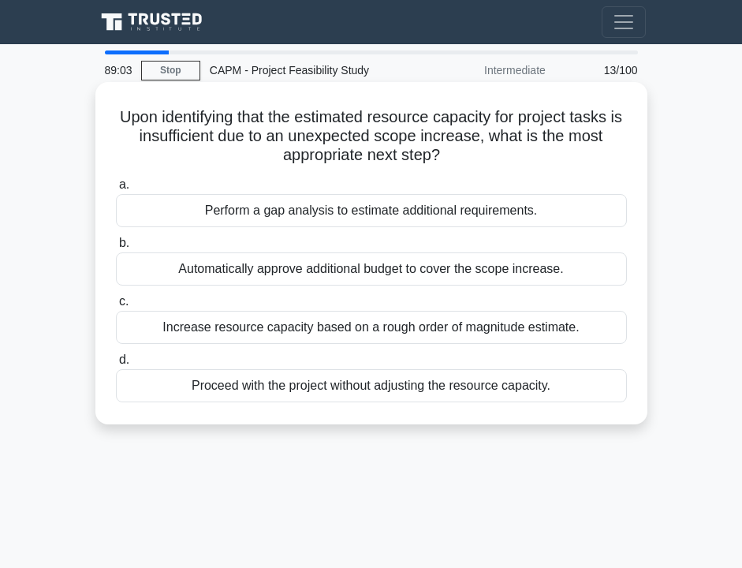
click at [506, 210] on div "Perform a gap analysis to estimate additional requirements." at bounding box center [371, 210] width 511 height 33
click at [116, 190] on input "a. Perform a gap analysis to estimate additional requirements." at bounding box center [116, 185] width 0 height 10
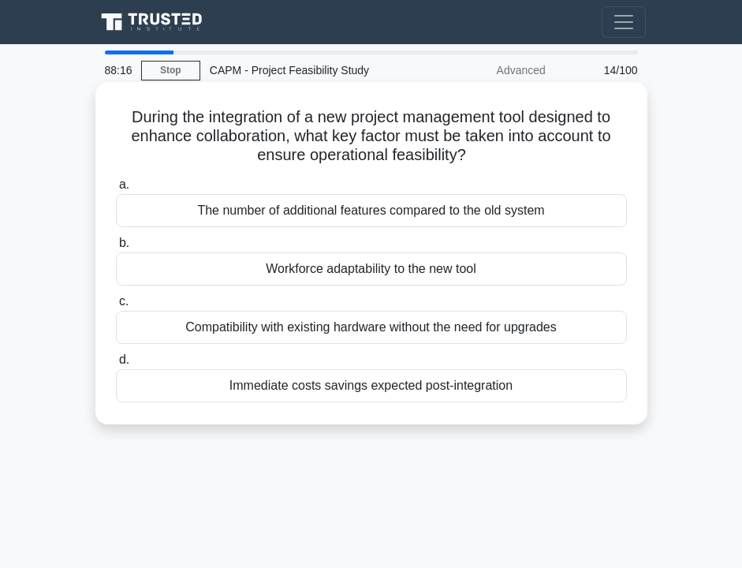
click at [473, 271] on div "Workforce adaptability to the new tool" at bounding box center [371, 268] width 511 height 33
click at [116, 248] on input "b. Workforce adaptability to the new tool" at bounding box center [116, 243] width 0 height 10
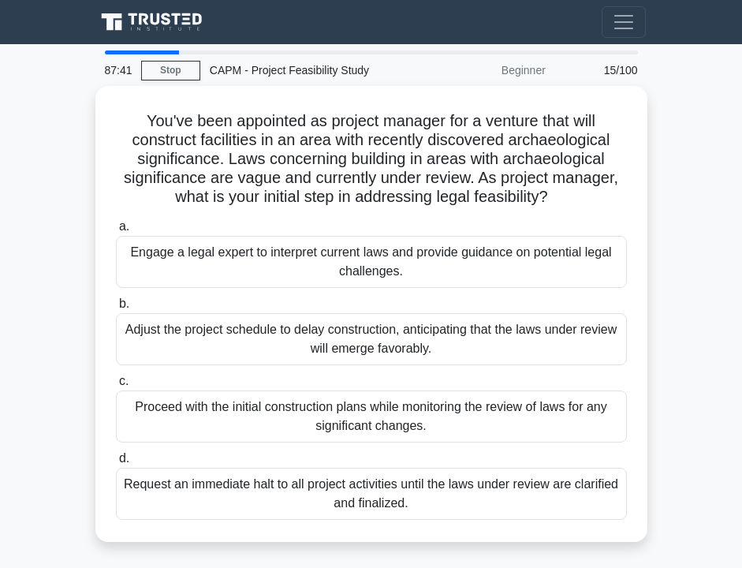
click at [473, 271] on div "Engage a legal expert to interpret current laws and provide guidance on potenti…" at bounding box center [371, 262] width 511 height 52
click at [116, 232] on input "a. Engage a legal expert to interpret current laws and provide guidance on pote…" at bounding box center [116, 227] width 0 height 10
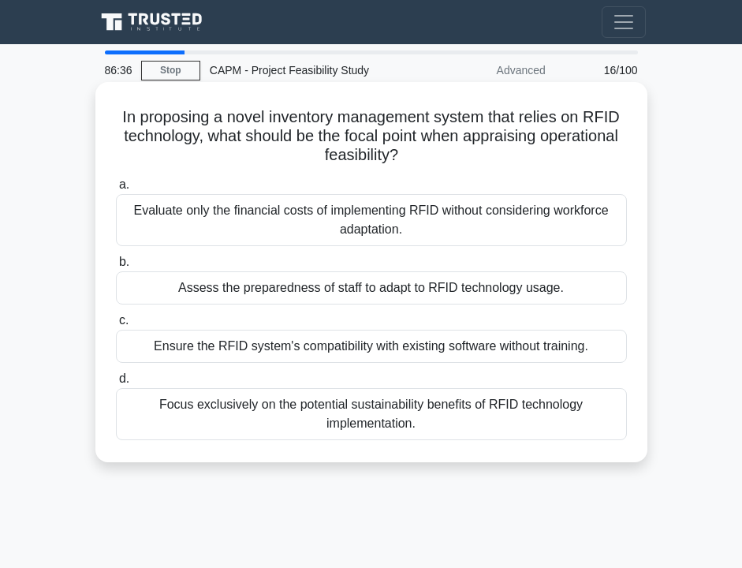
click at [423, 344] on div "Ensure the RFID system's compatibility with existing software without training." at bounding box center [371, 346] width 511 height 33
click at [116, 326] on input "c. Ensure the RFID system's compatibility with existing software without traini…" at bounding box center [116, 320] width 0 height 10
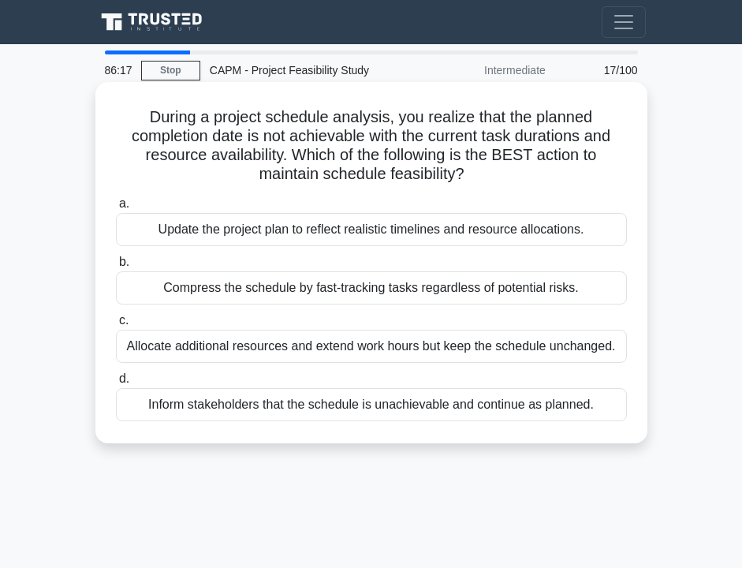
click at [398, 225] on div "Update the project plan to reflect realistic timelines and resource allocations." at bounding box center [371, 229] width 511 height 33
click at [116, 209] on input "a. Update the project plan to reflect realistic timelines and resource allocati…" at bounding box center [116, 204] width 0 height 10
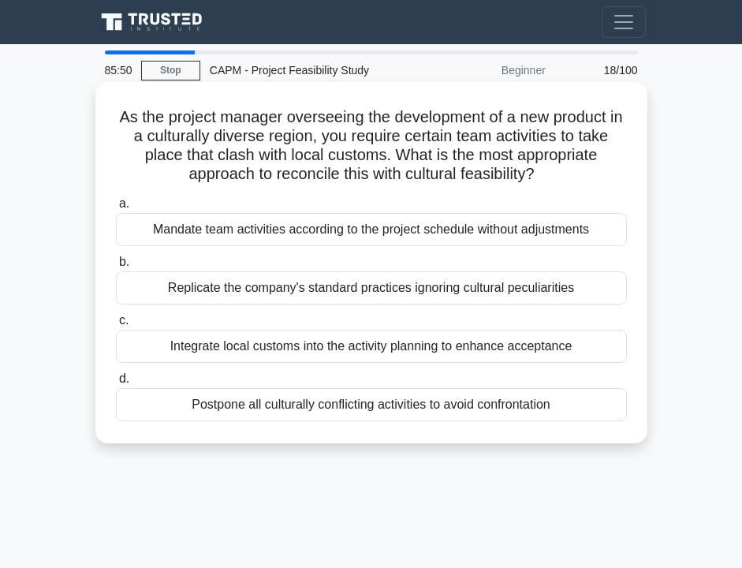
click at [408, 236] on div "Mandate team activities according to the project schedule without adjustments" at bounding box center [371, 229] width 511 height 33
click at [116, 209] on input "a. Mandate team activities according to the project schedule without adjustments" at bounding box center [116, 204] width 0 height 10
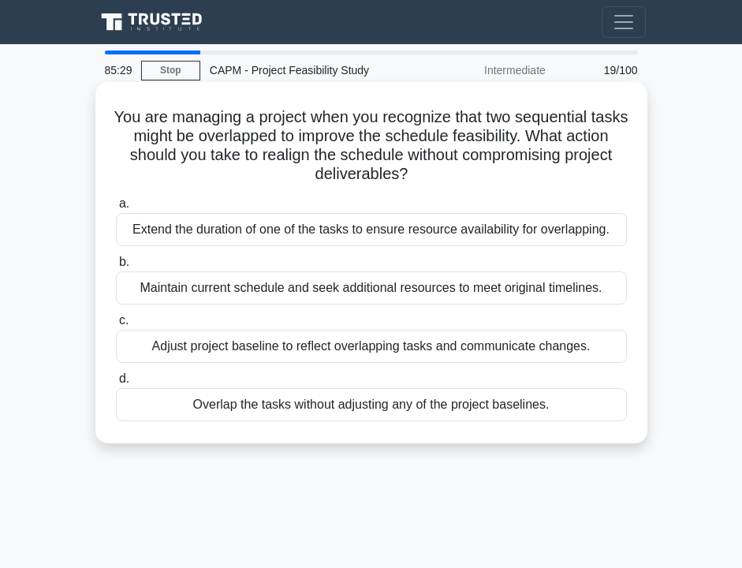
click at [437, 349] on div "Adjust project baseline to reflect overlapping tasks and communicate changes." at bounding box center [371, 346] width 511 height 33
click at [116, 326] on input "c. Adjust project baseline to reflect overlapping tasks and communicate changes." at bounding box center [116, 320] width 0 height 10
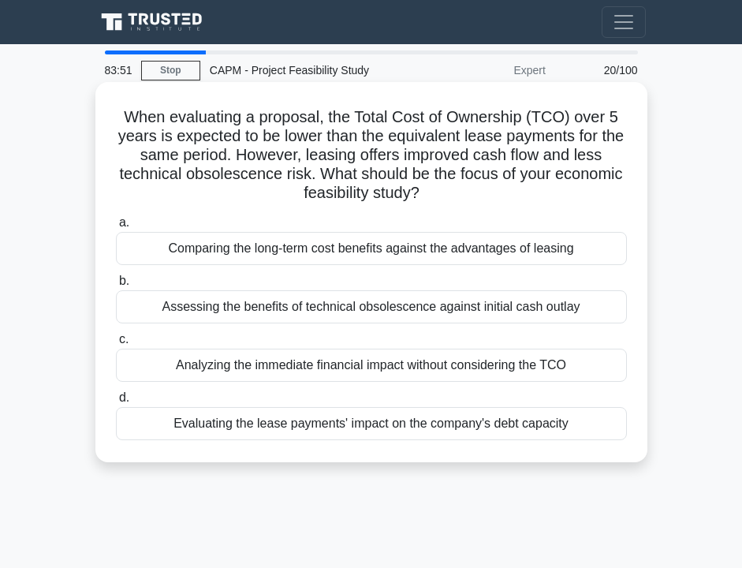
click at [432, 246] on div "Comparing the long-term cost benefits against the advantages of leasing" at bounding box center [371, 248] width 511 height 33
click at [116, 228] on input "a. Comparing the long-term cost benefits against the advantages of leasing" at bounding box center [116, 223] width 0 height 10
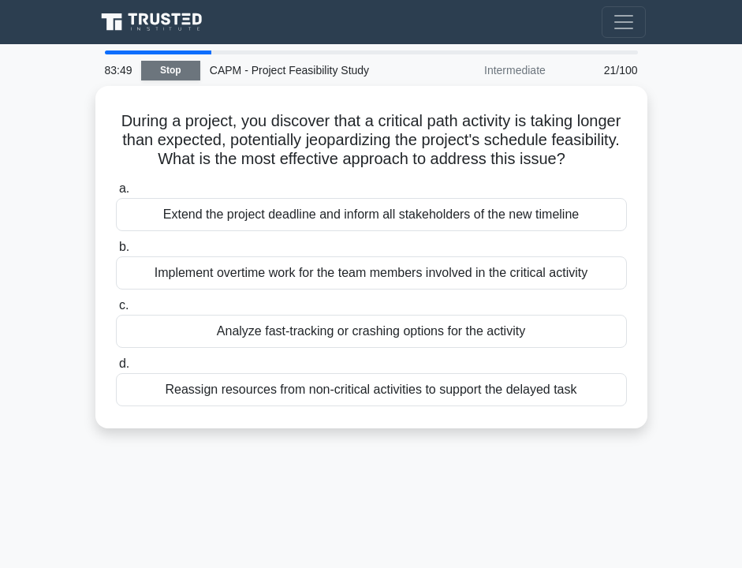
click at [166, 79] on link "Stop" at bounding box center [170, 71] width 59 height 20
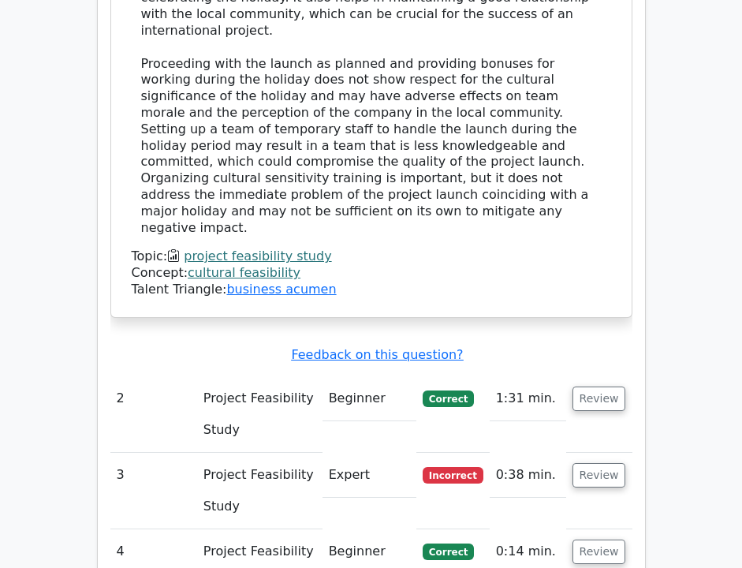
scroll to position [1908, 0]
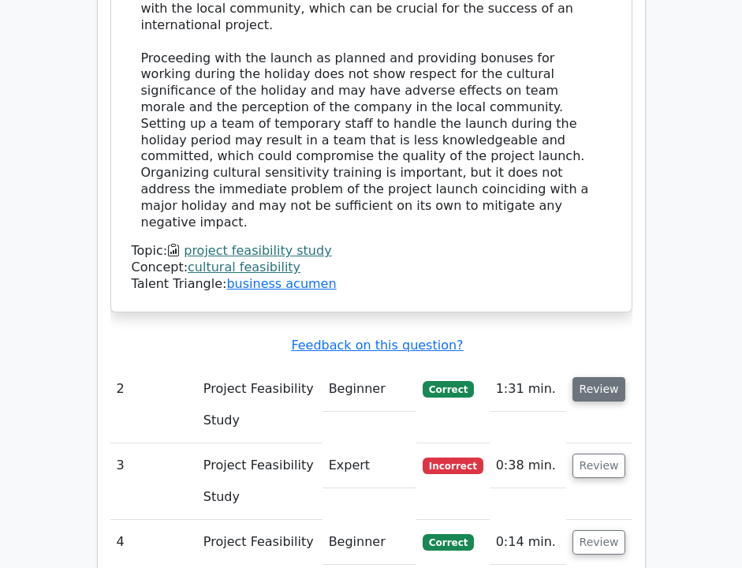
click at [578, 377] on button "Review" at bounding box center [599, 389] width 54 height 24
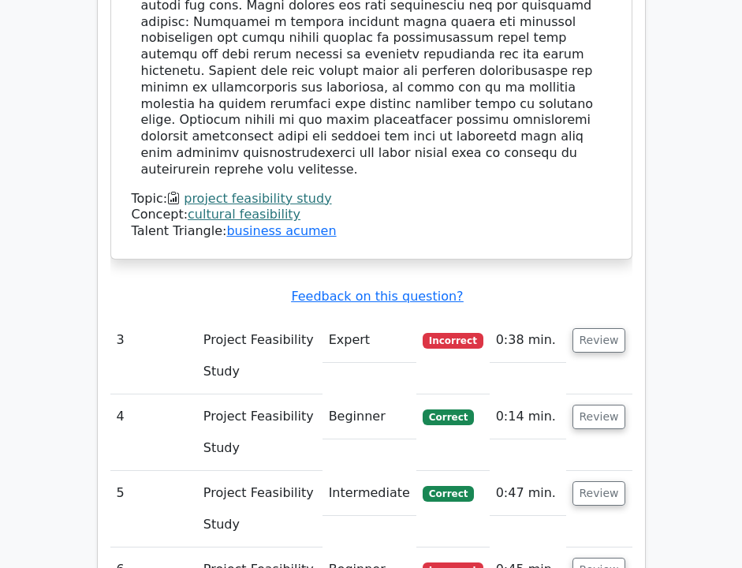
scroll to position [2922, 0]
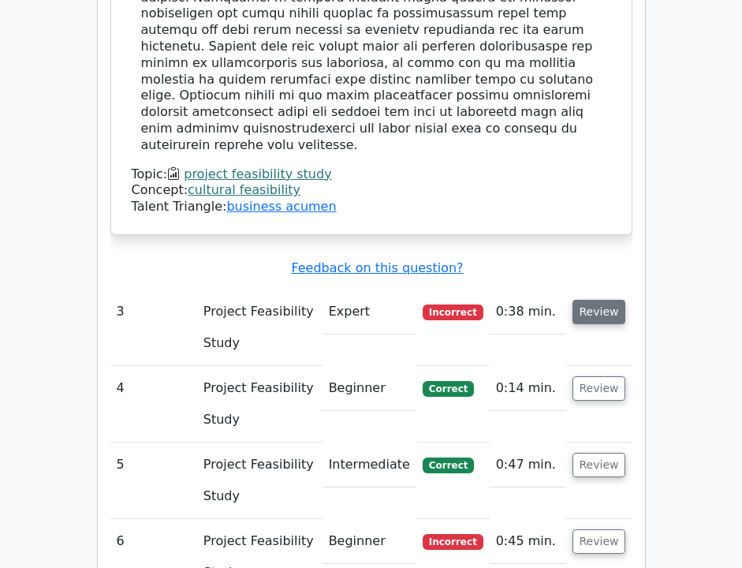
click at [603, 300] on button "Review" at bounding box center [599, 312] width 54 height 24
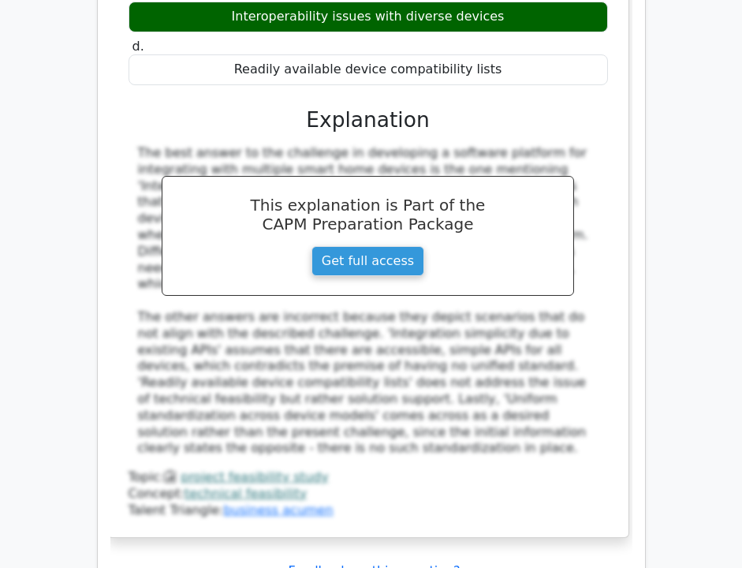
scroll to position [3543, 0]
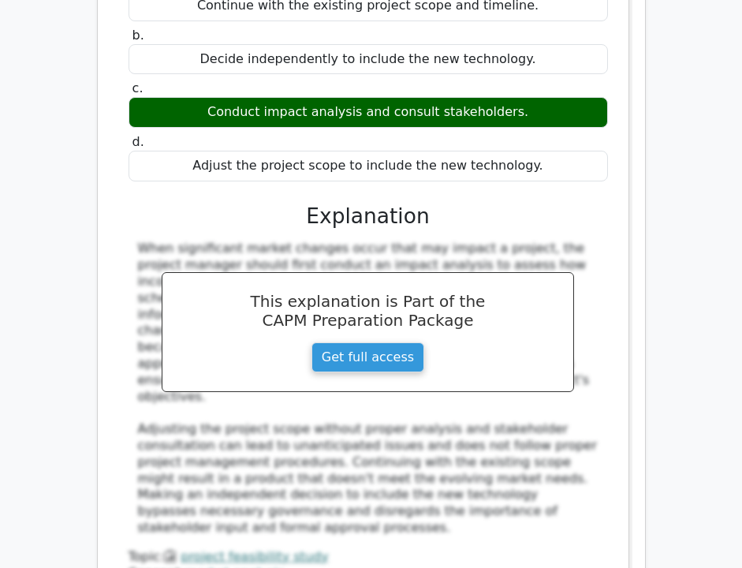
scroll to position [4366, 0]
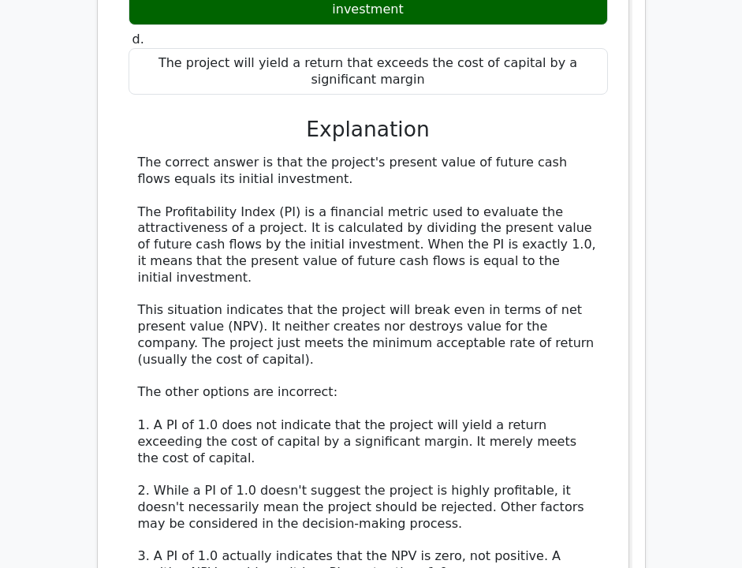
scroll to position [5379, 0]
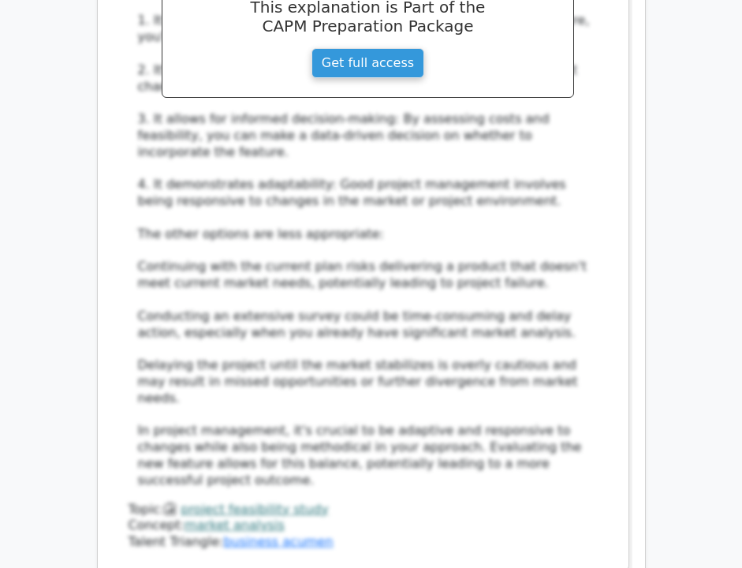
scroll to position [6663, 0]
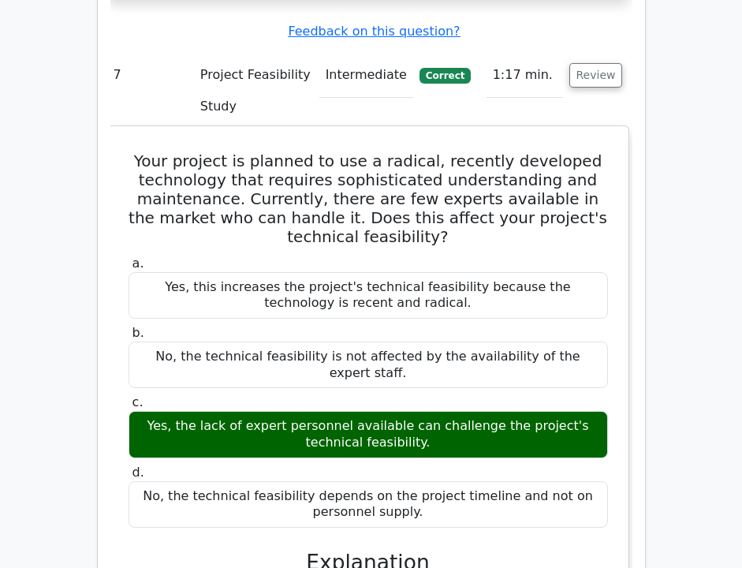
scroll to position [7386, 0]
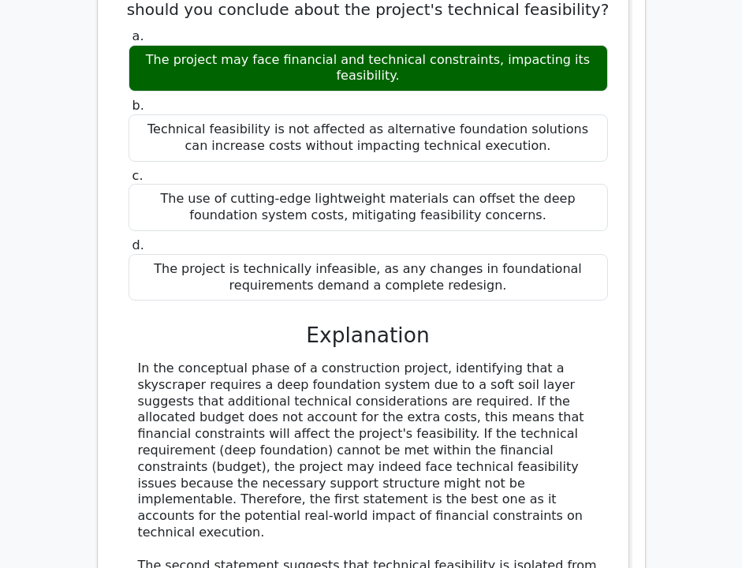
scroll to position [8453, 0]
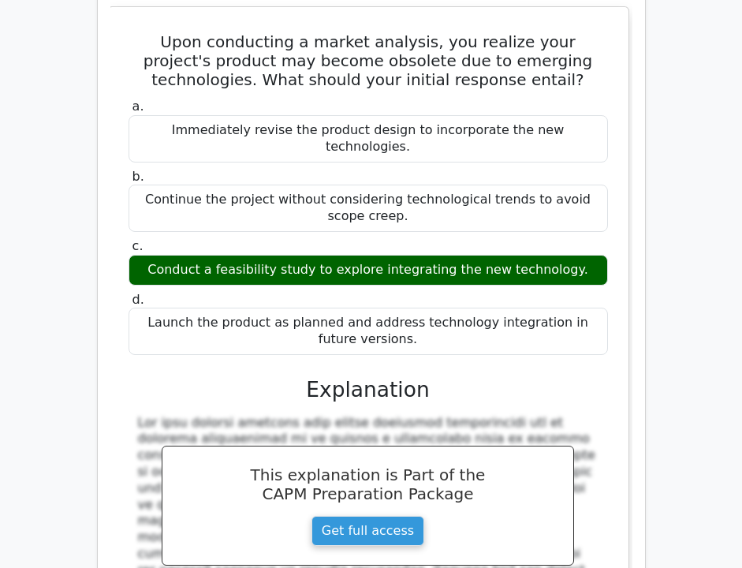
scroll to position [9350, 0]
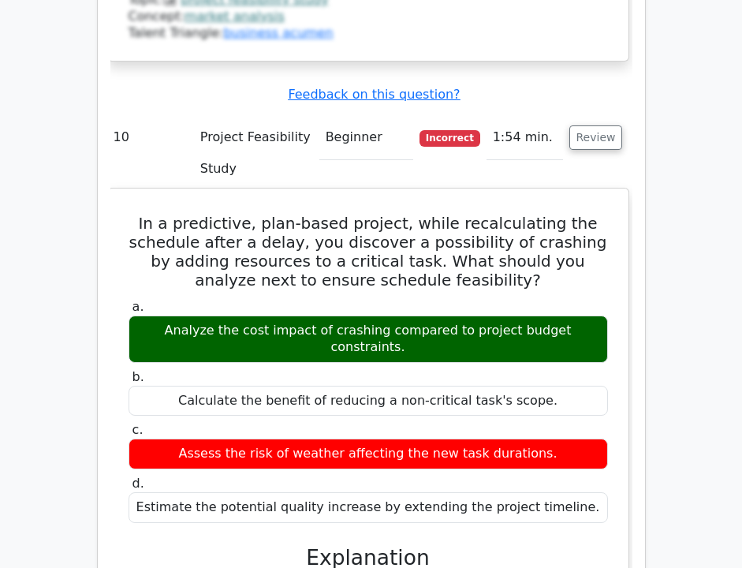
scroll to position [10150, 0]
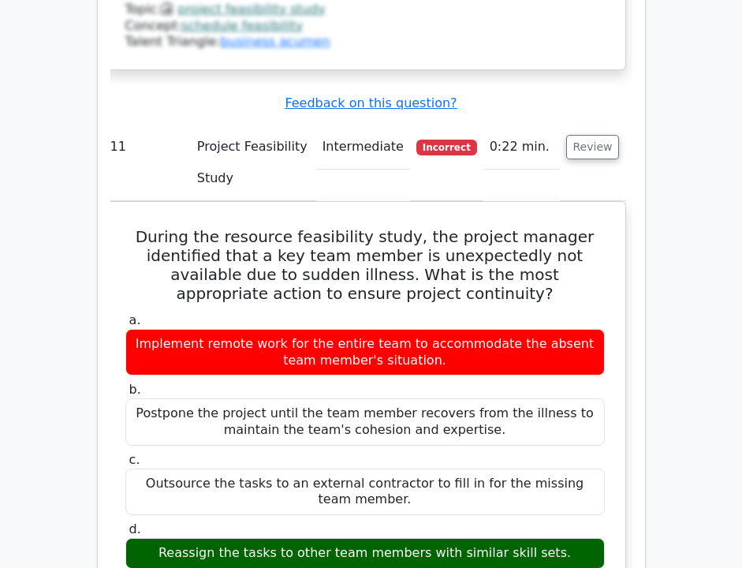
scroll to position [11009, 0]
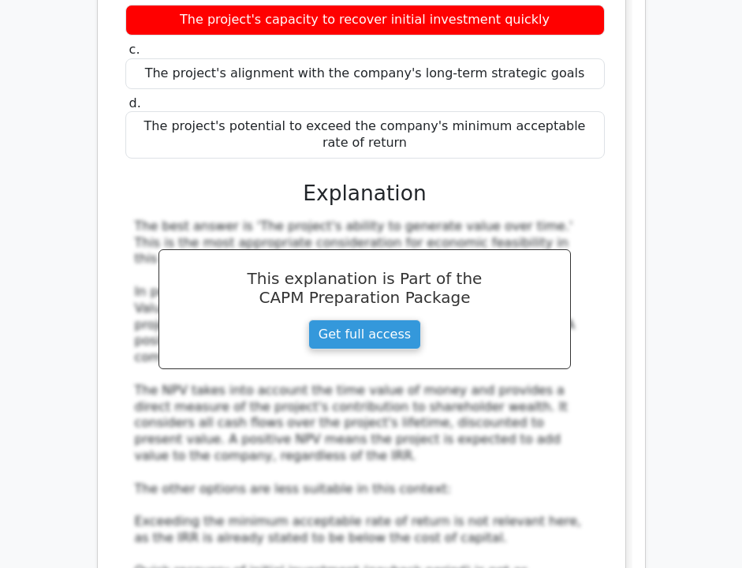
scroll to position [12164, 0]
